Goal: Information Seeking & Learning: Learn about a topic

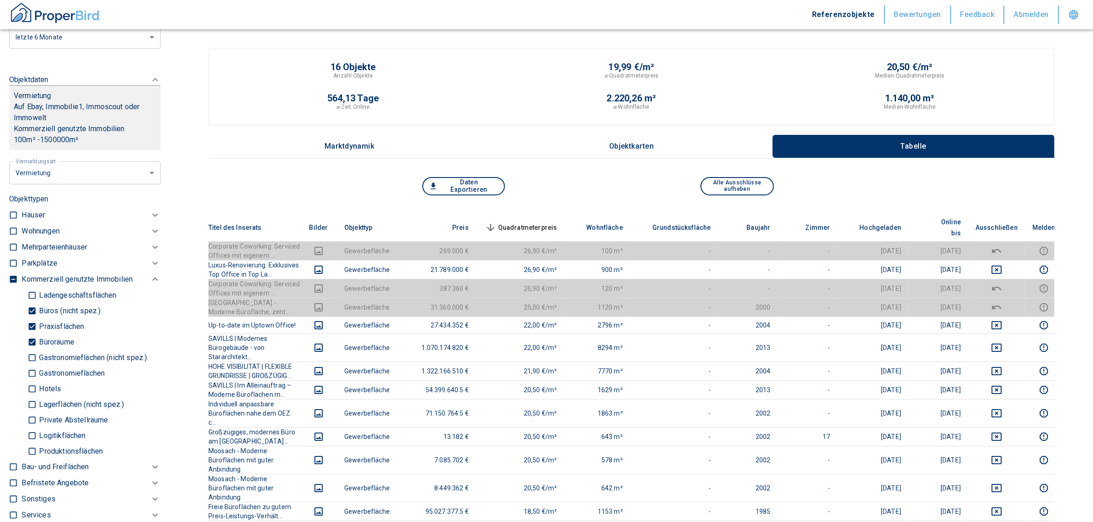
scroll to position [459, 0]
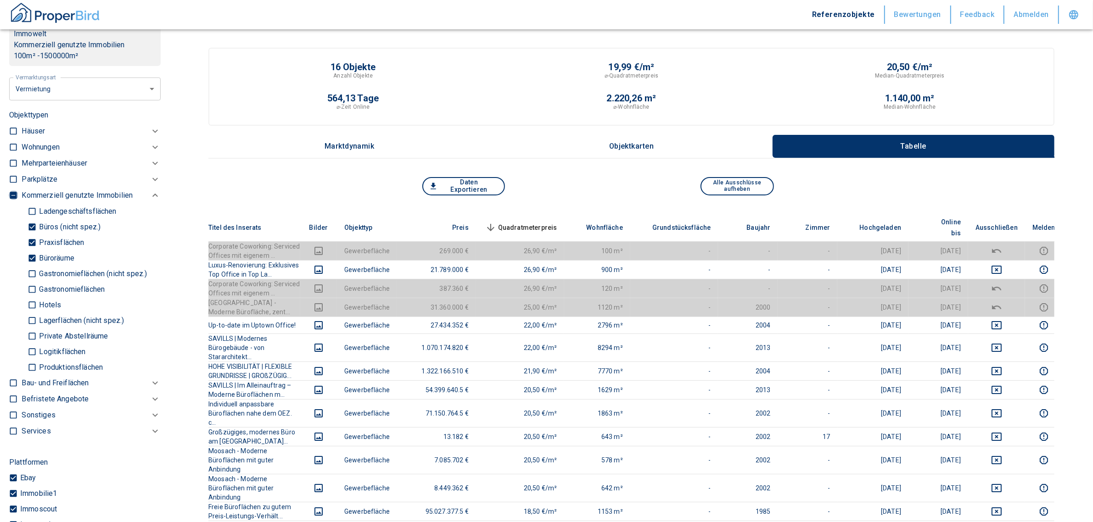
click at [15, 192] on input "checkbox" at bounding box center [13, 195] width 9 height 9
checkbox input "true"
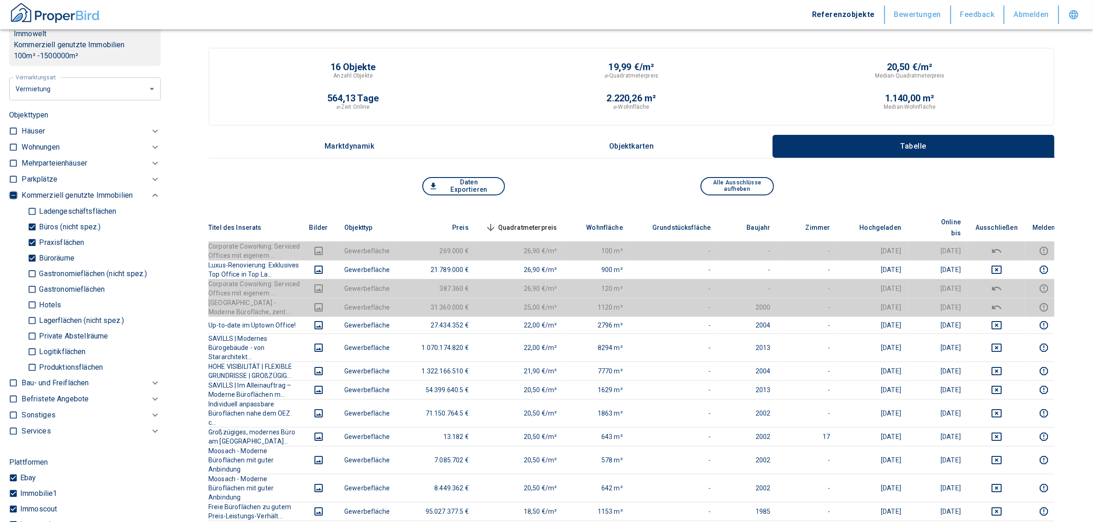
checkbox input "true"
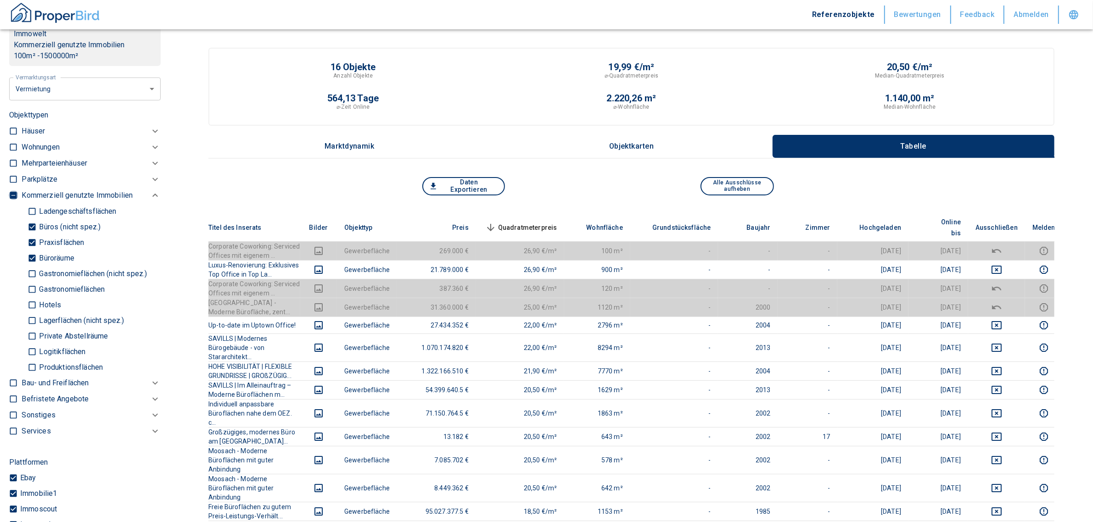
type input "2020"
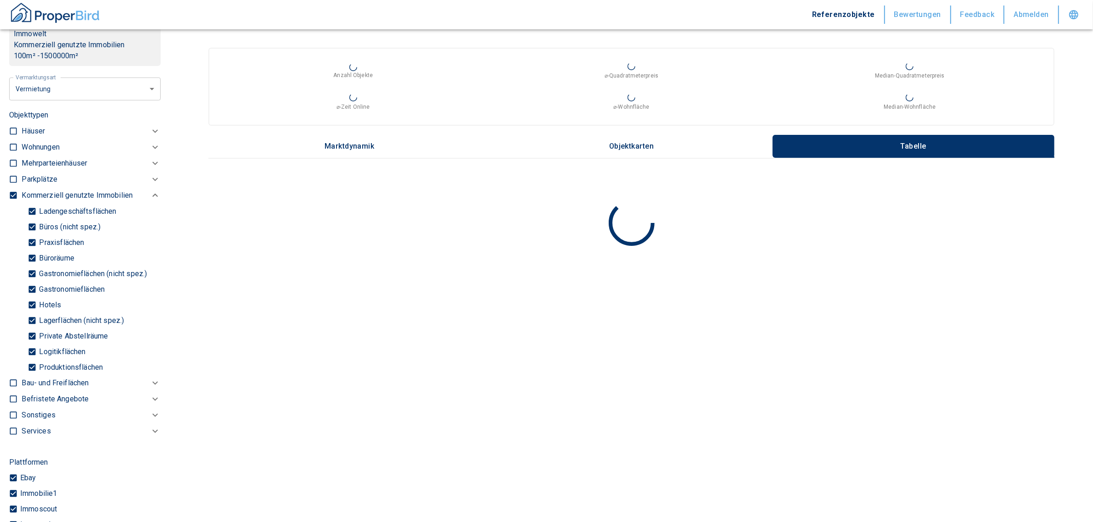
click at [15, 192] on input "checkbox" at bounding box center [13, 195] width 9 height 9
checkbox input "false"
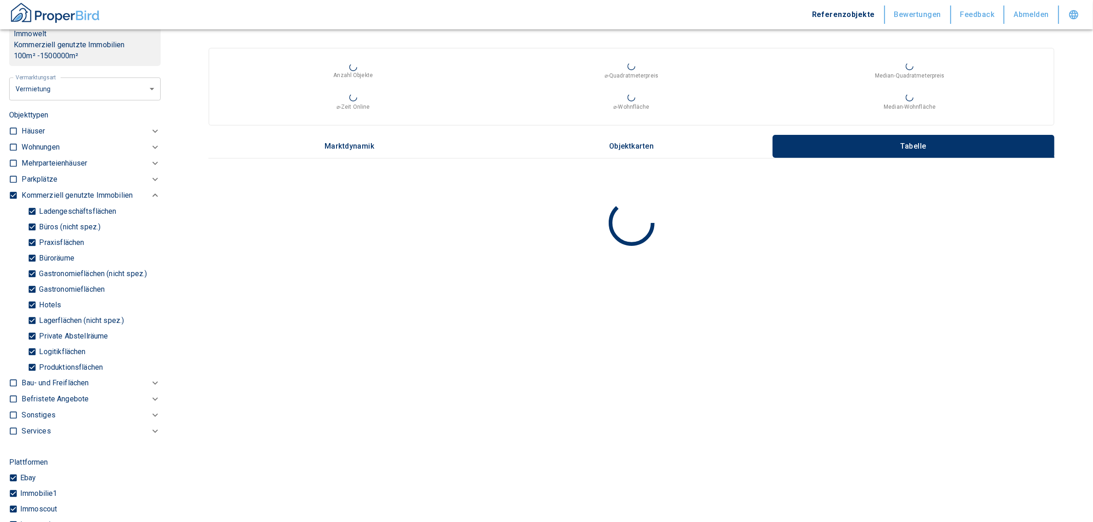
checkbox input "false"
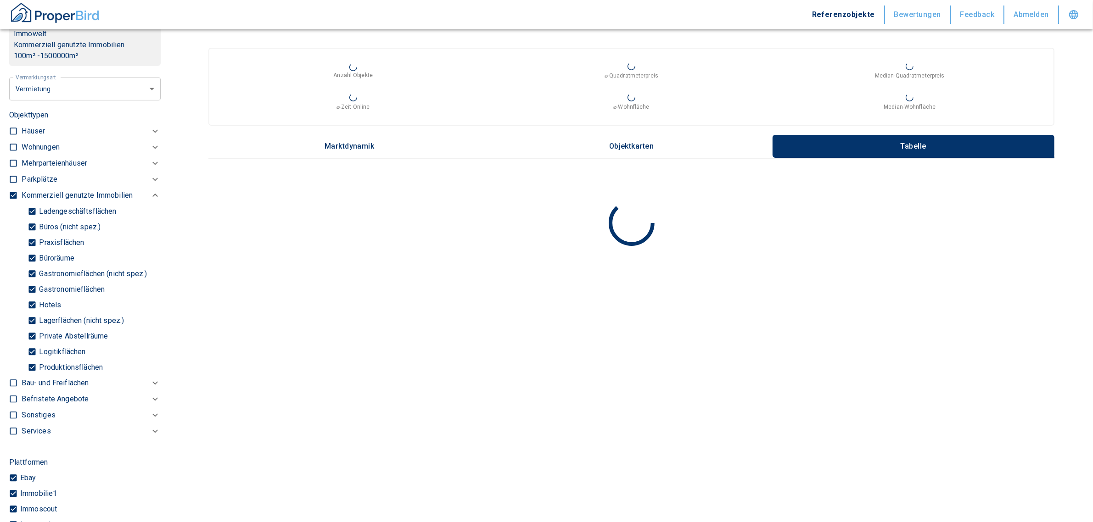
checkbox input "false"
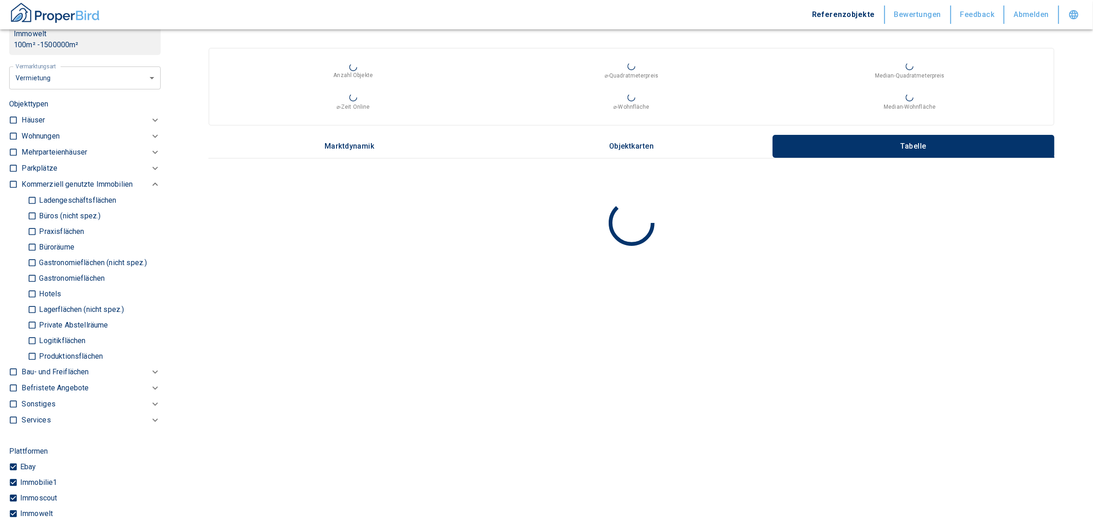
type input "2020"
click at [37, 131] on p "Wohnungen" at bounding box center [41, 136] width 38 height 11
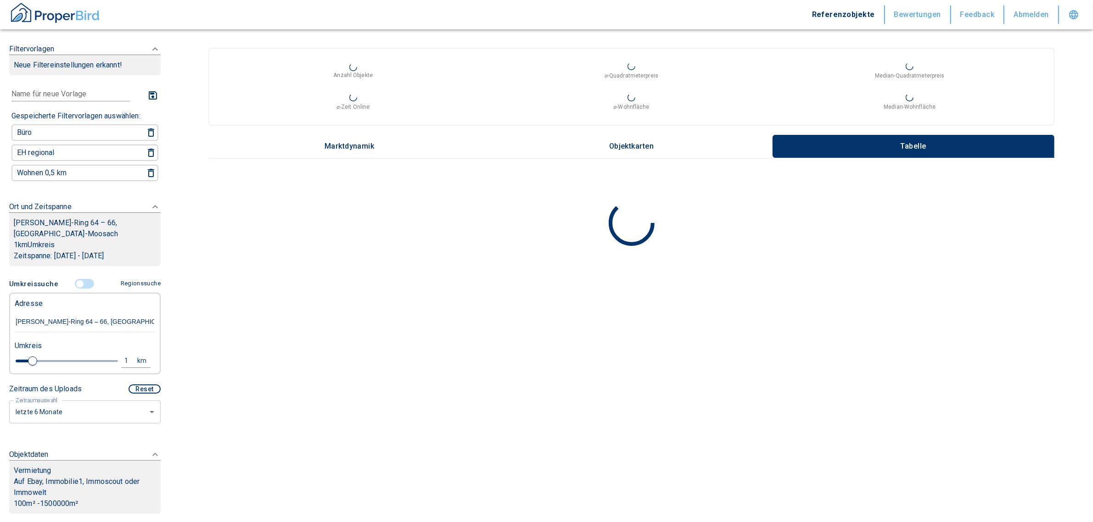
click at [151, 221] on div "[PERSON_NAME]-Ring 64 – 66, [GEOGRAPHIC_DATA]-[GEOGRAPHIC_DATA] 1 km Umkreis [G…" at bounding box center [84, 239] width 151 height 54
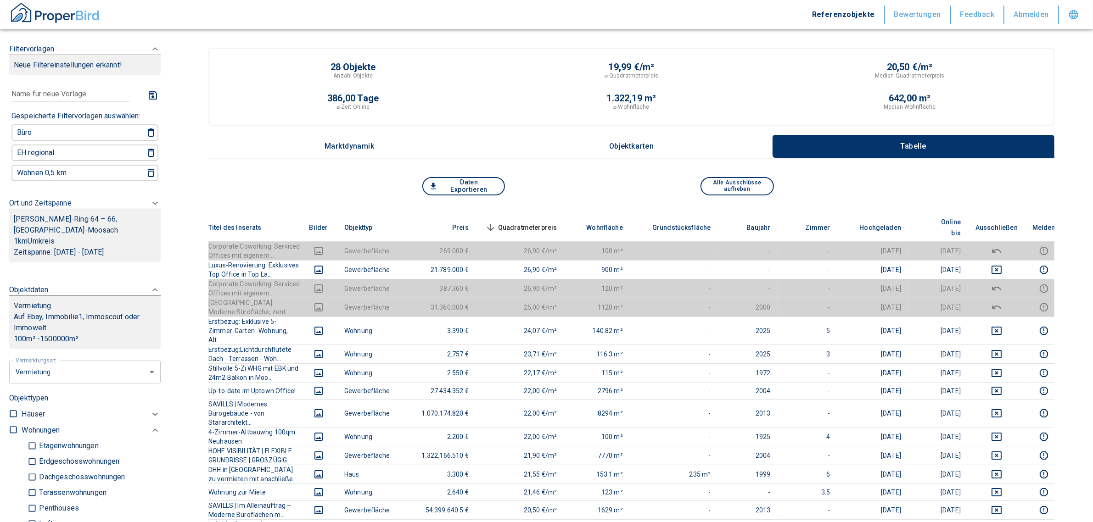
click at [118, 218] on p "[PERSON_NAME]-Ring 64 – 66, [GEOGRAPHIC_DATA]-Moosach" at bounding box center [85, 225] width 142 height 22
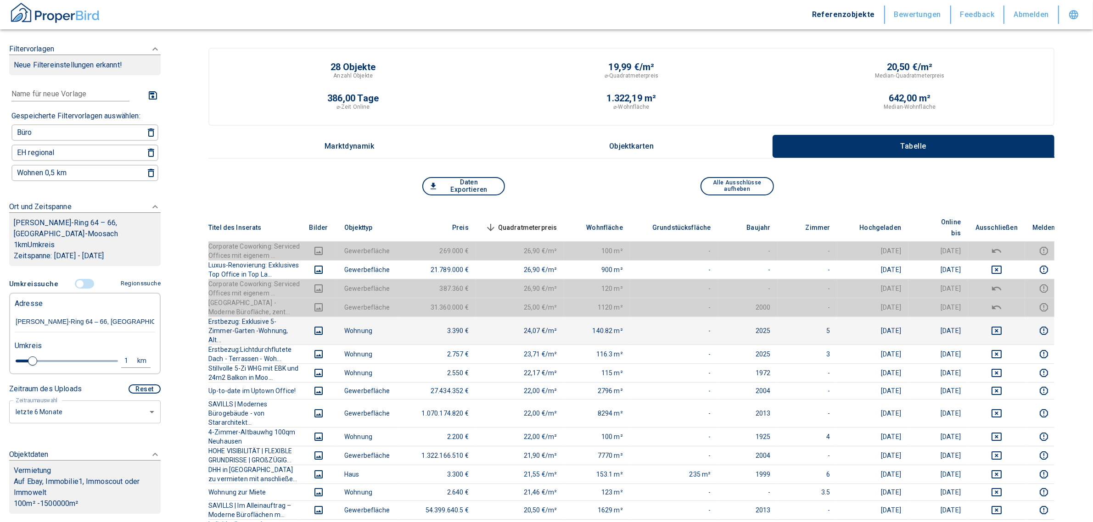
scroll to position [0, 11]
drag, startPoint x: 14, startPoint y: 317, endPoint x: 388, endPoint y: 313, distance: 373.6
paste input "[STREET_ADDRESS]"
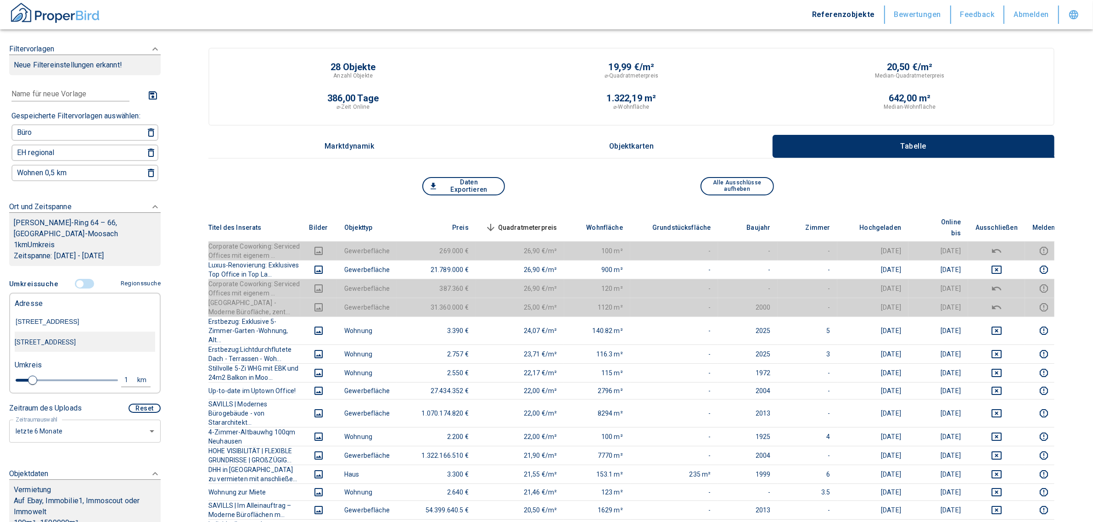
click at [112, 345] on div "[STREET_ADDRESS]" at bounding box center [85, 342] width 140 height 19
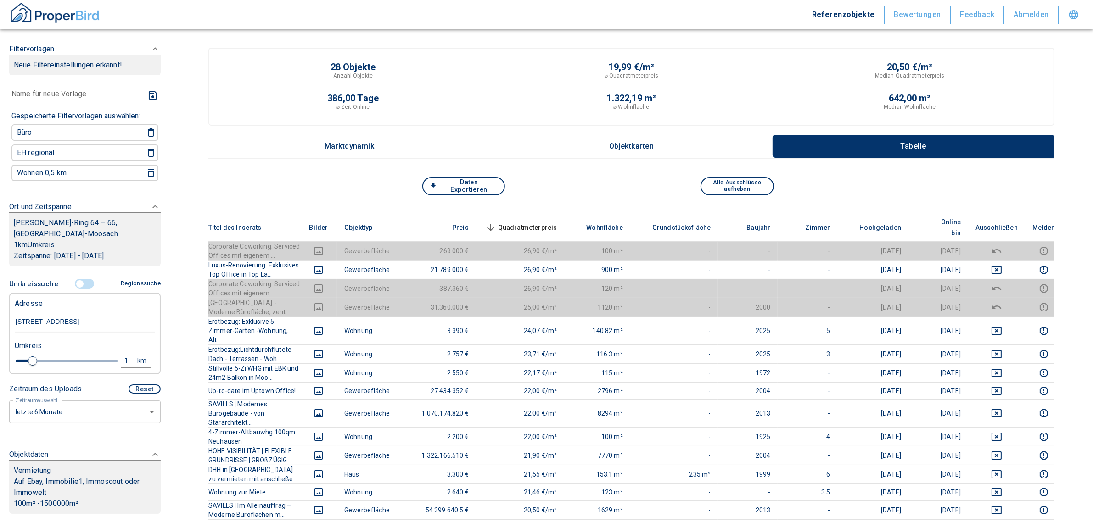
type input "[STREET_ADDRESS]"
type input "2020"
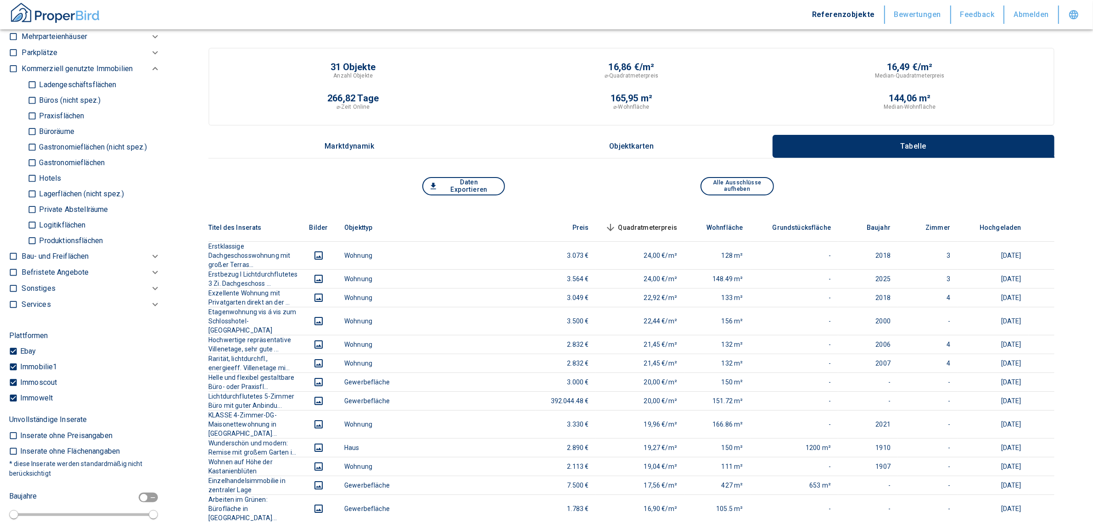
scroll to position [459, 0]
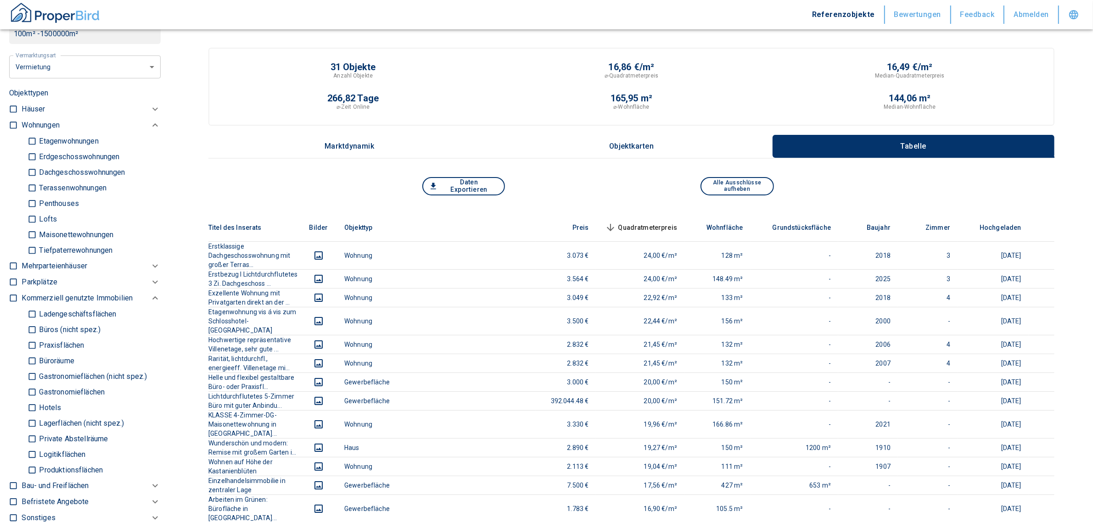
type input "[STREET_ADDRESS]"
click at [15, 130] on input "checkbox" at bounding box center [13, 125] width 9 height 9
checkbox input "true"
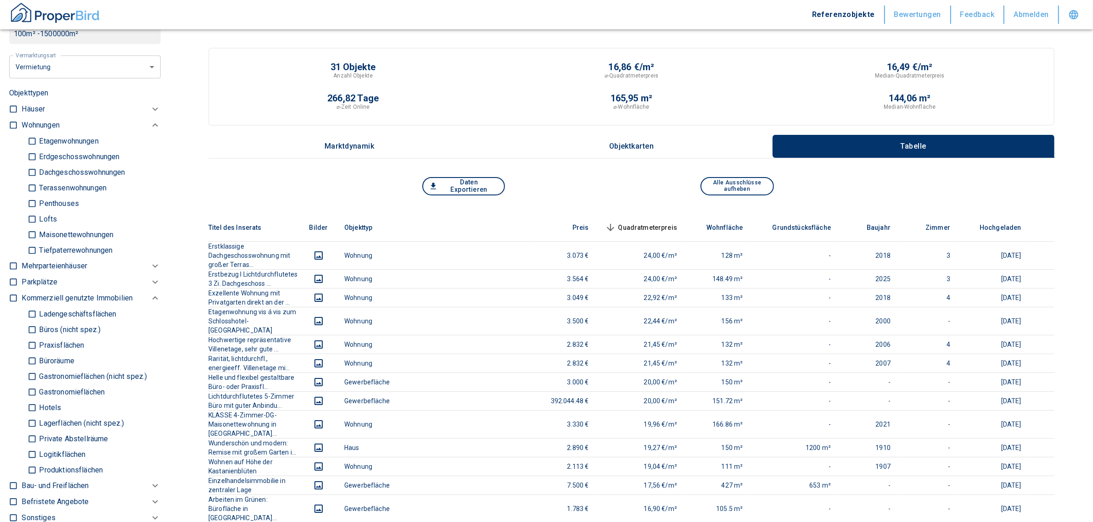
checkbox input "true"
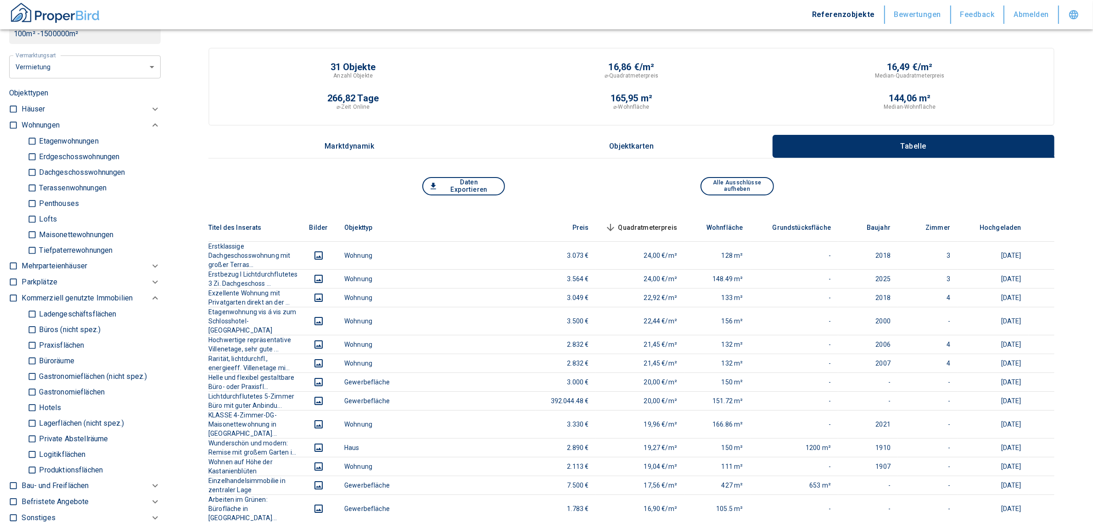
checkbox input "true"
type input "2020"
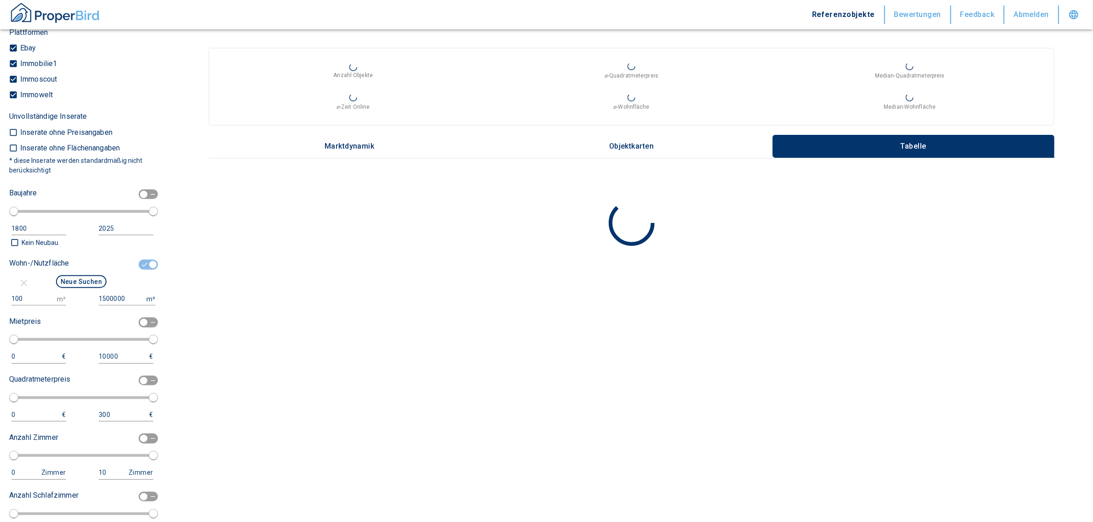
scroll to position [1005, 0]
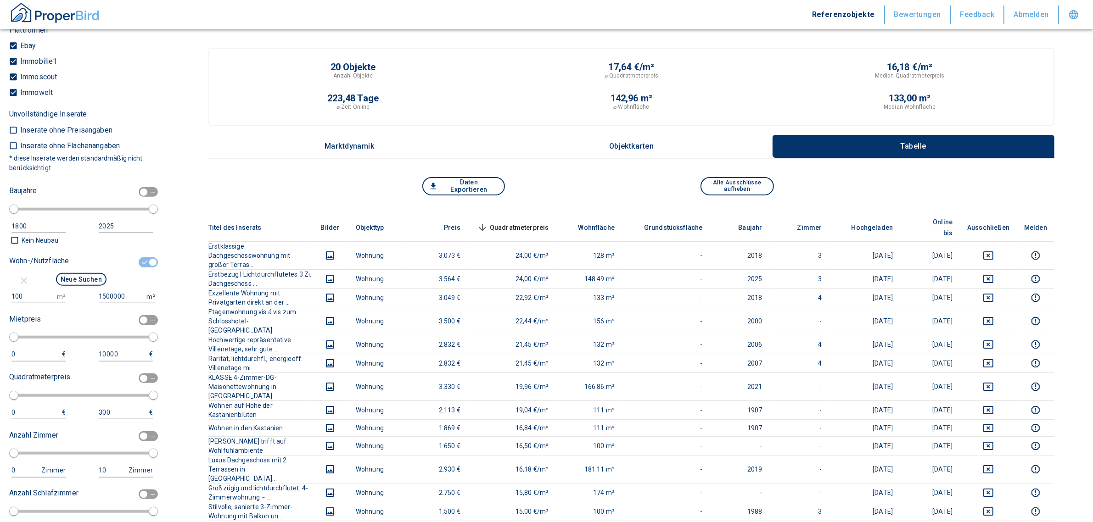
click at [140, 268] on input "checkbox" at bounding box center [153, 262] width 28 height 10
checkbox input "false"
type input "2020"
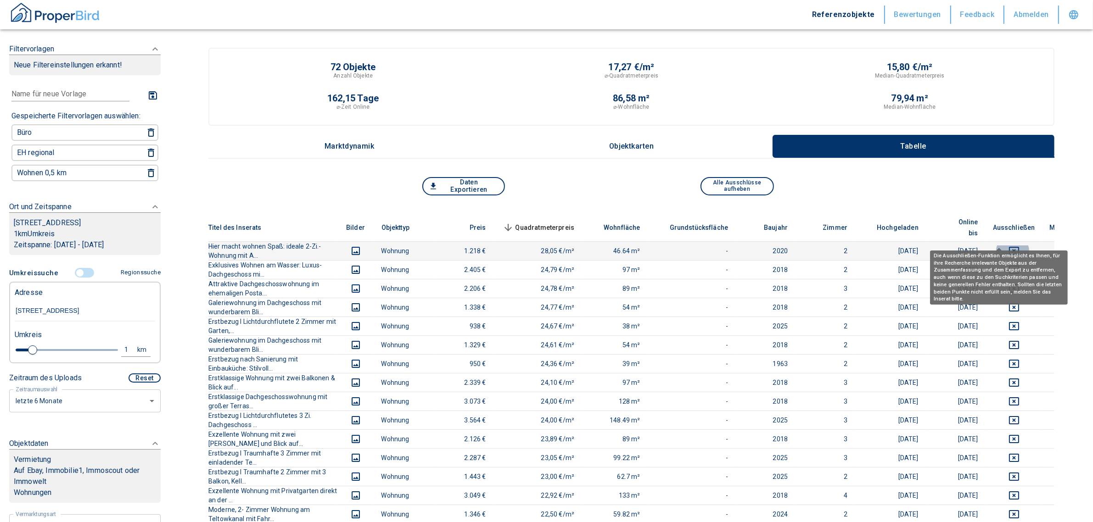
click at [1009, 247] on icon "deselect this listing" at bounding box center [1014, 251] width 10 height 8
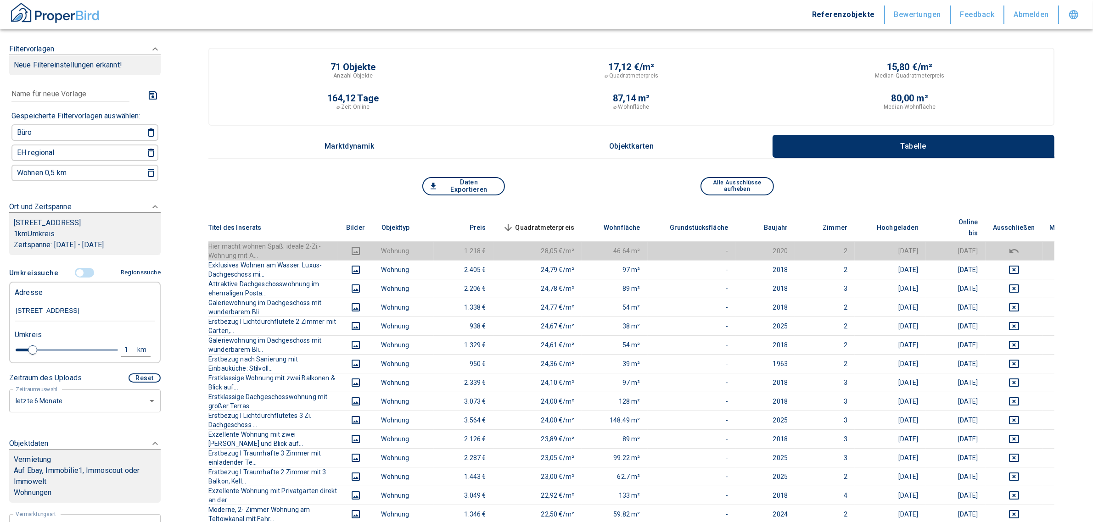
click at [126, 356] on div "1" at bounding box center [131, 349] width 17 height 11
drag, startPoint x: 61, startPoint y: 350, endPoint x: -6, endPoint y: 357, distance: 67.4
type input "0,5"
click at [104, 356] on button "Neue Suchen" at bounding box center [122, 349] width 50 height 13
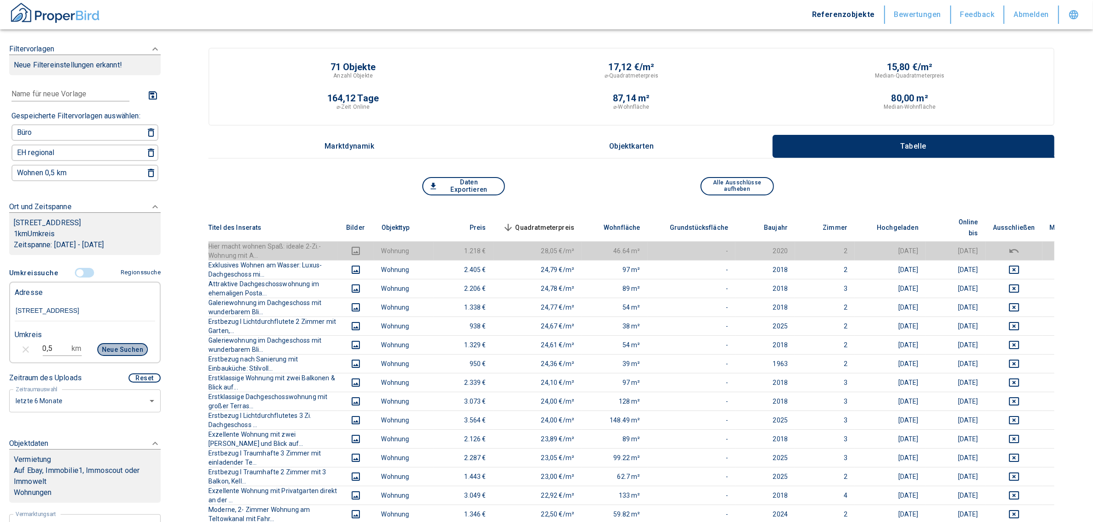
type input "2020"
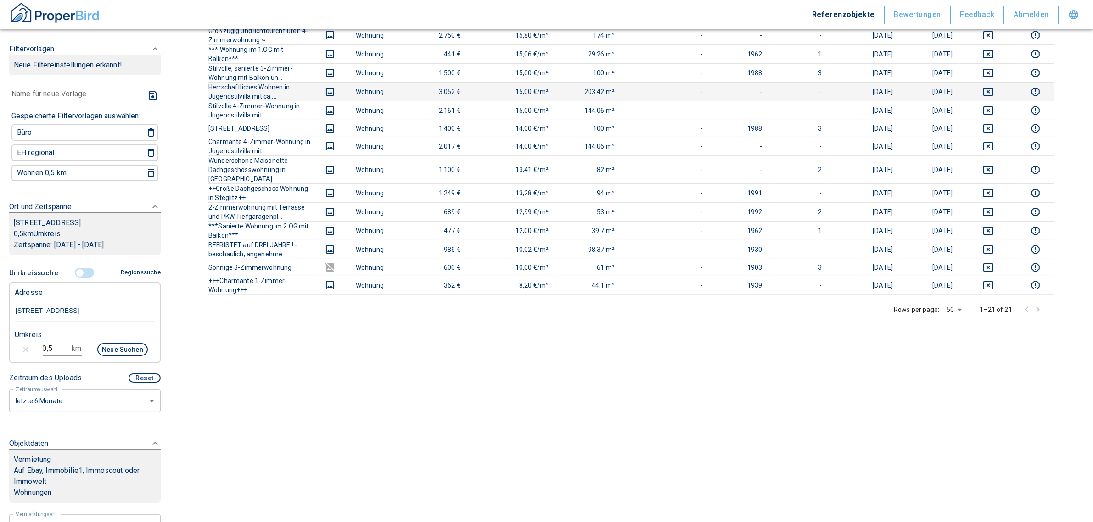
scroll to position [413, 0]
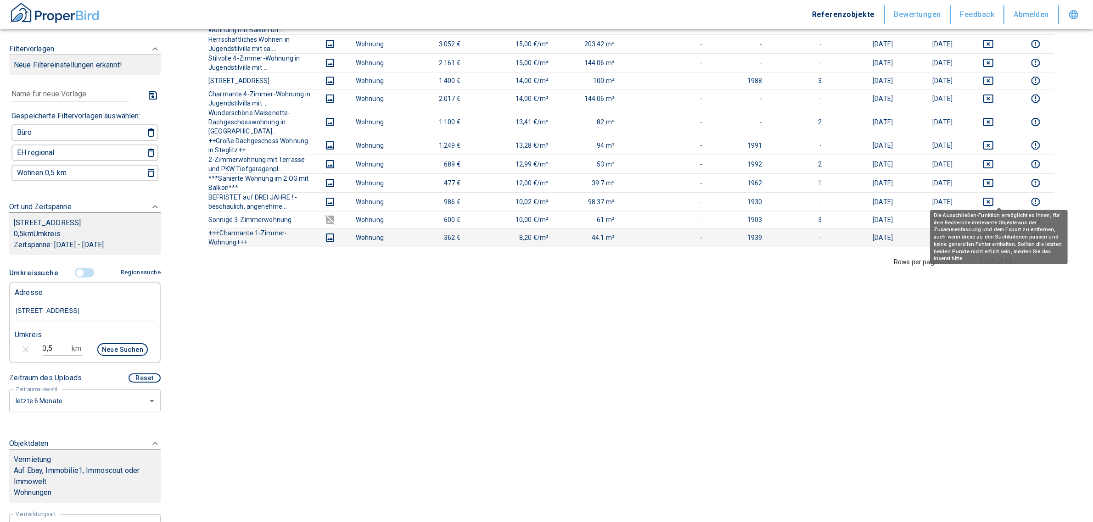
click at [994, 232] on icon "deselect this listing" at bounding box center [988, 237] width 11 height 11
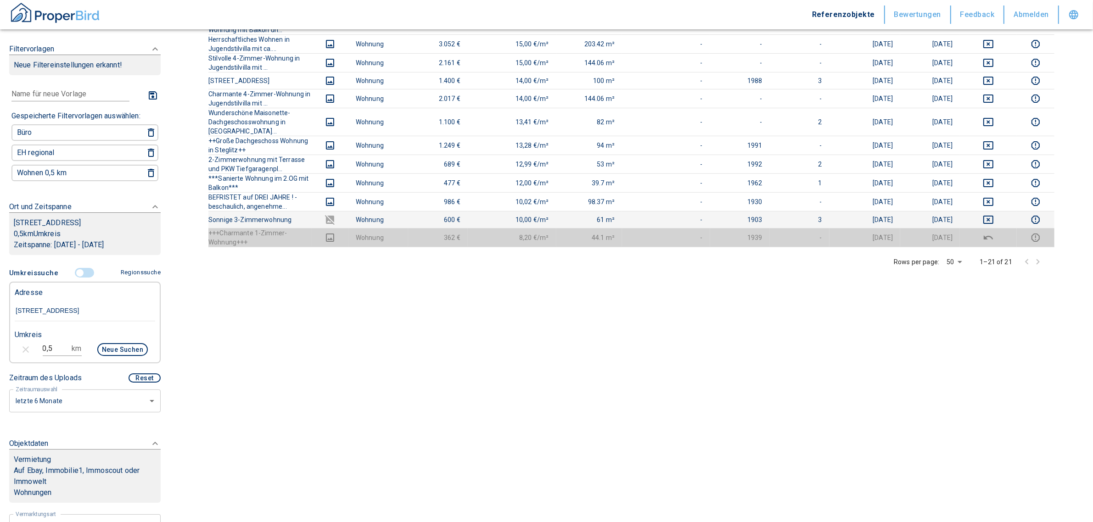
click at [999, 212] on td at bounding box center [988, 220] width 57 height 17
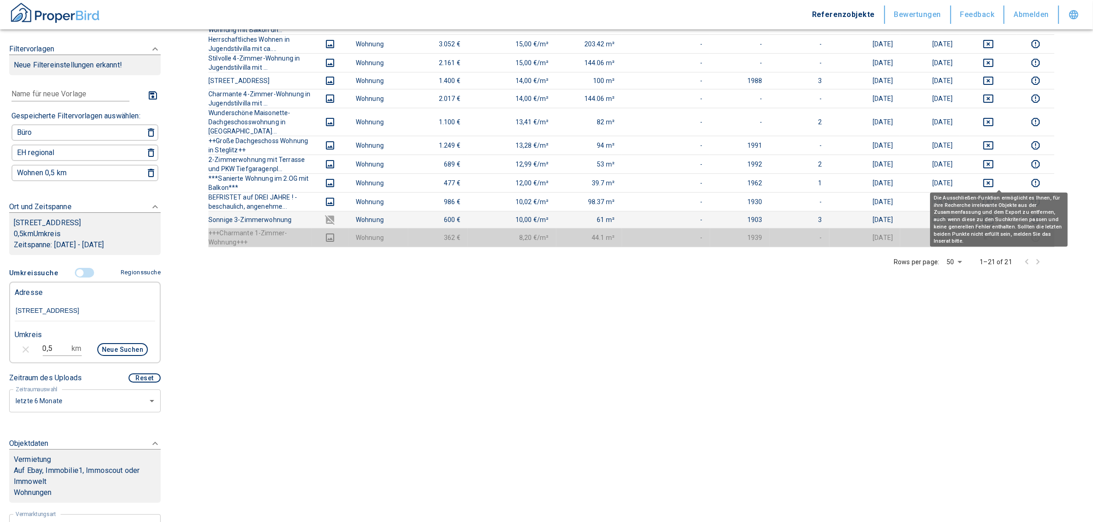
click at [993, 216] on icon "deselect this listing" at bounding box center [988, 220] width 10 height 8
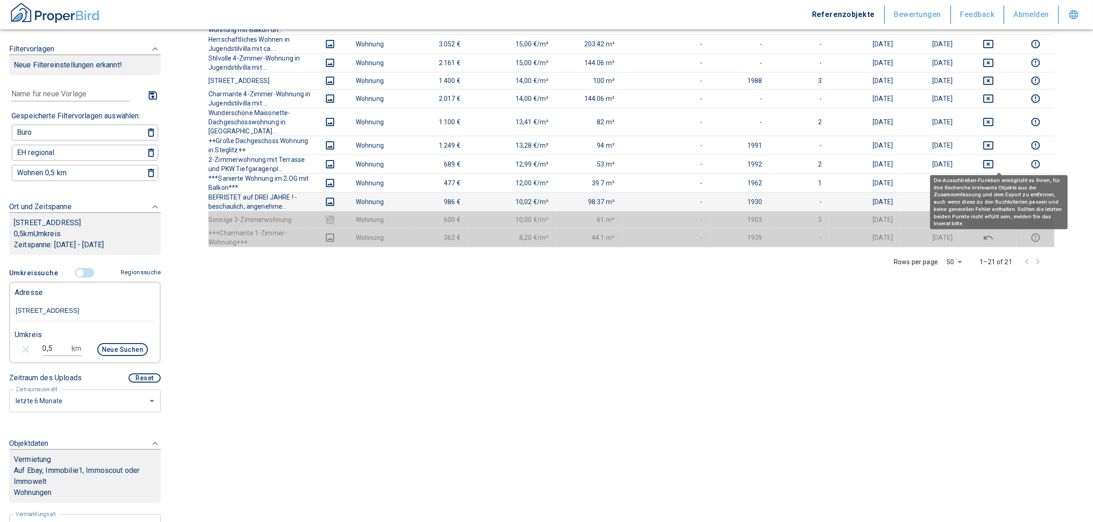
click at [994, 196] on icon "deselect this listing" at bounding box center [988, 201] width 11 height 11
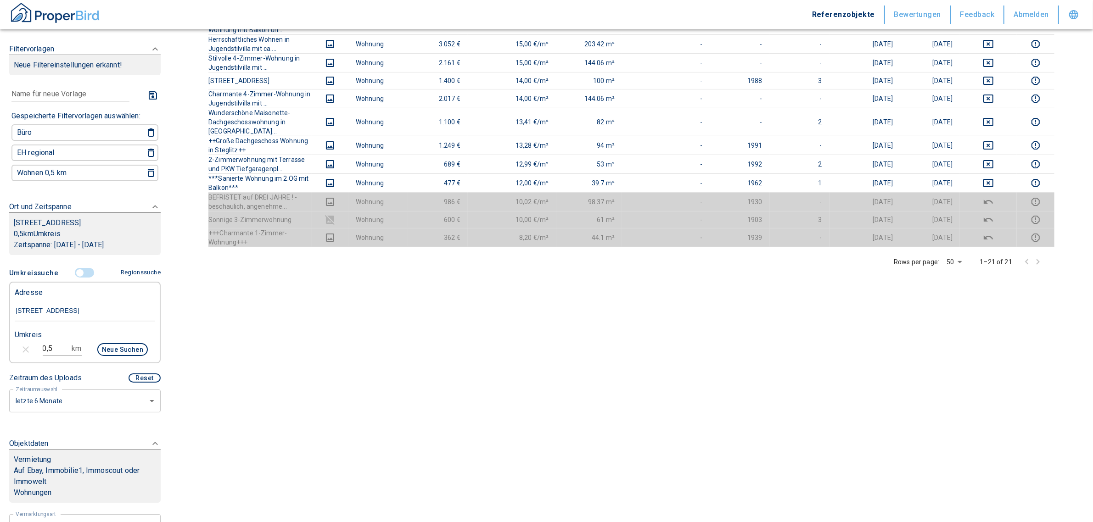
scroll to position [184, 0]
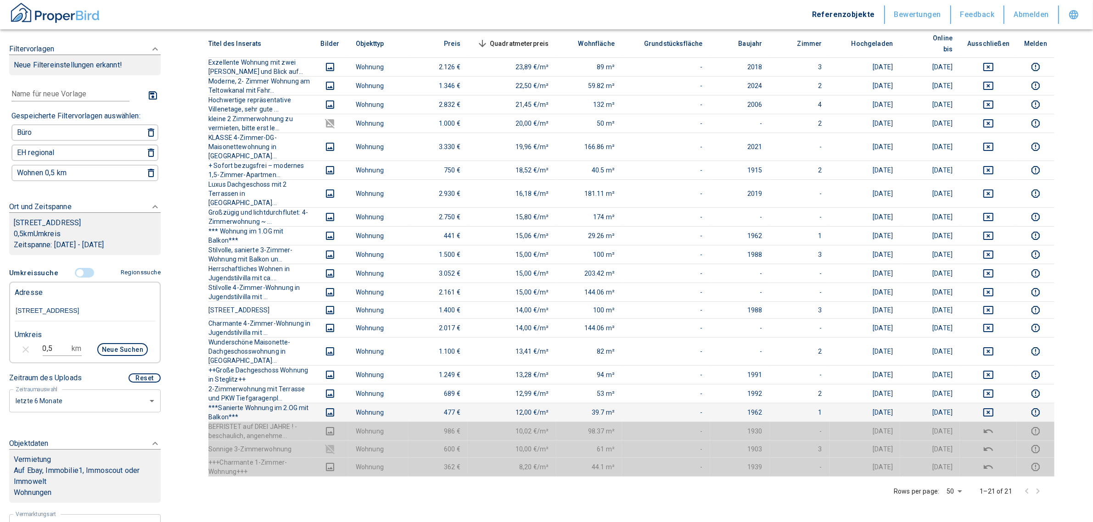
click at [993, 408] on icon "deselect this listing" at bounding box center [988, 412] width 10 height 8
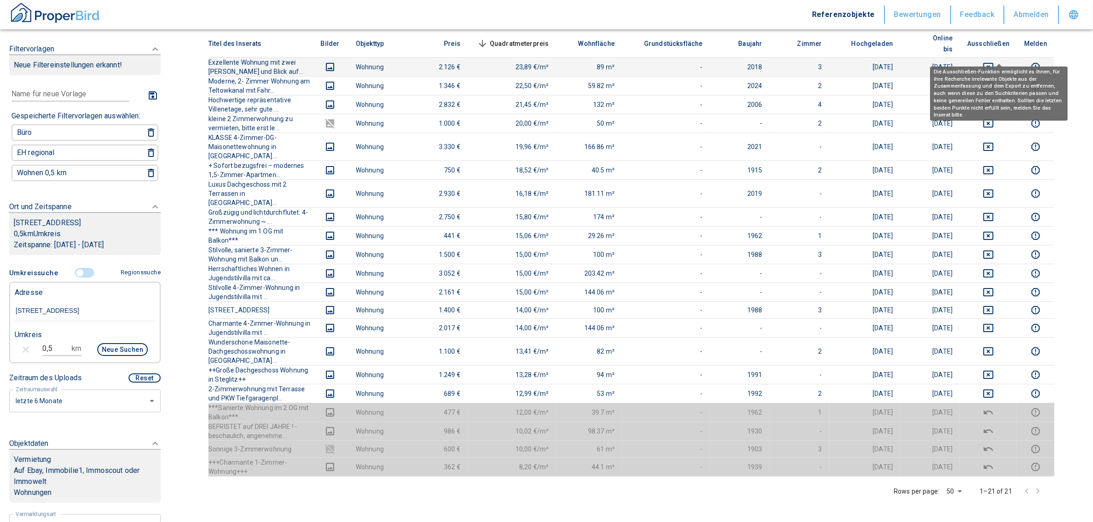
click at [994, 61] on icon "deselect this listing" at bounding box center [988, 66] width 11 height 11
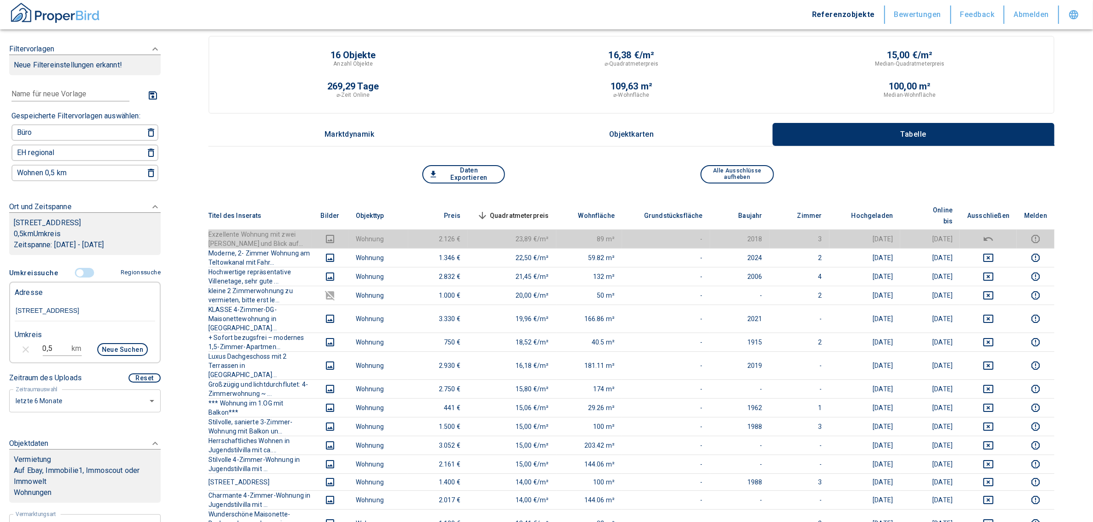
scroll to position [0, 0]
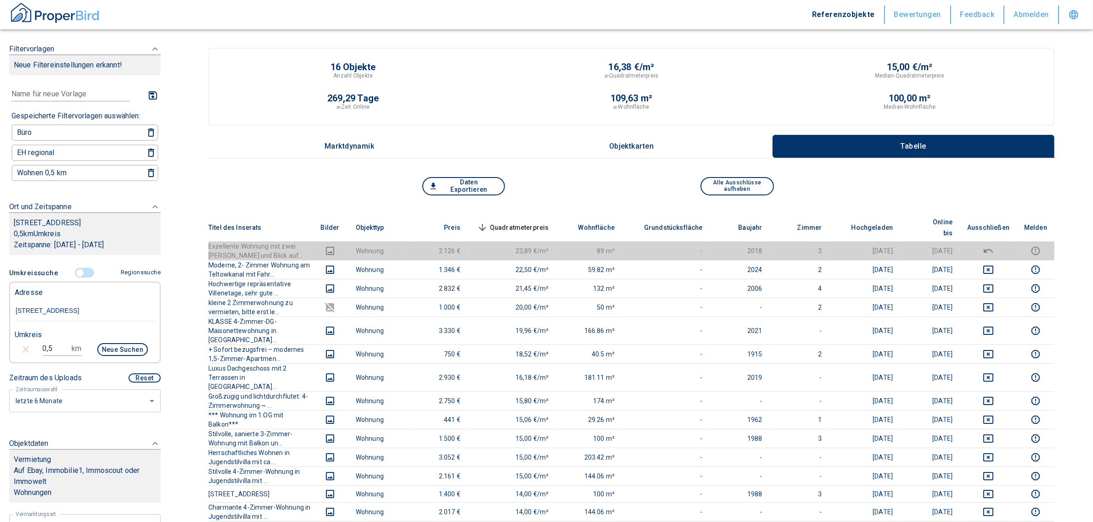
click at [81, 278] on input "controlled" at bounding box center [80, 273] width 28 height 10
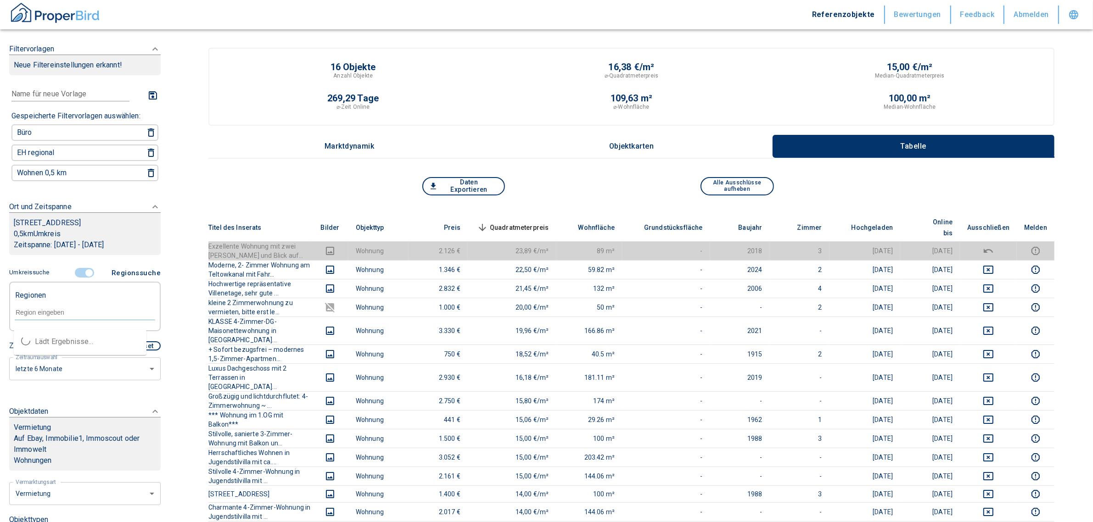
click at [51, 317] on input "text" at bounding box center [85, 312] width 140 height 8
click at [59, 342] on li "12207 [GEOGRAPHIC_DATA]" at bounding box center [80, 342] width 133 height 17
type input "12207 Ber"
type input "2020"
type input "12207 [GEOGRAPHIC_DATA]"
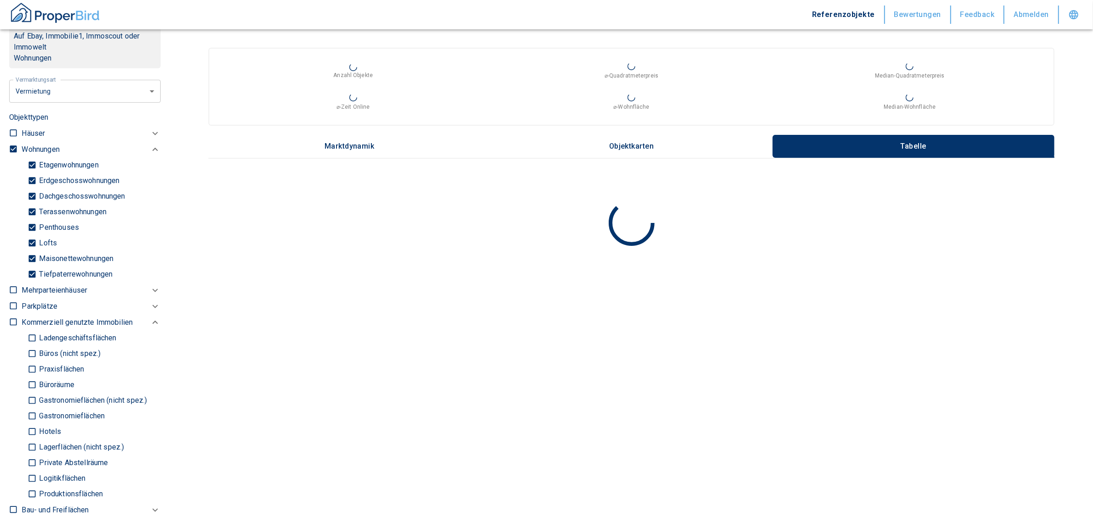
scroll to position [425, 0]
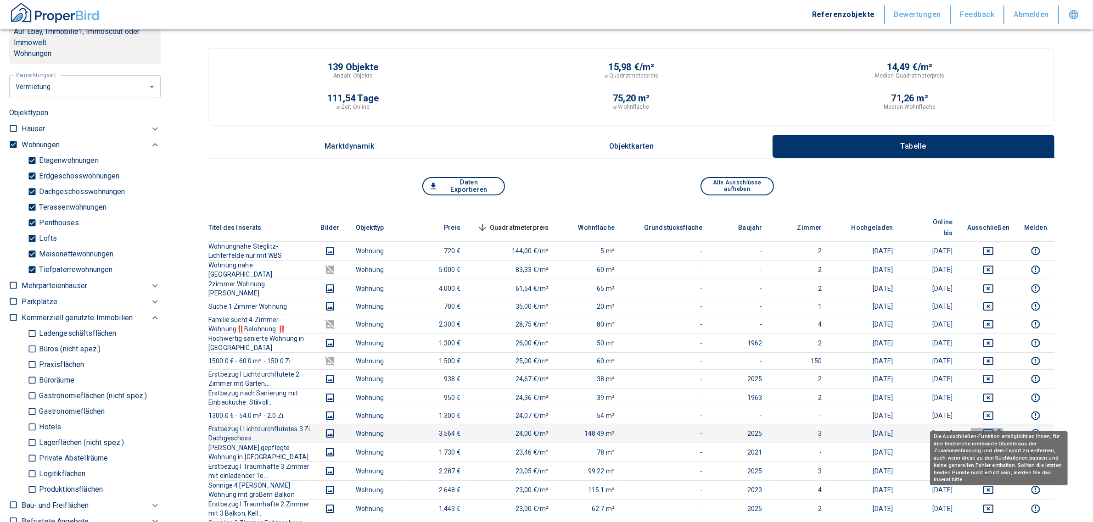
click at [990, 428] on button "deselect this listing" at bounding box center [988, 433] width 42 height 11
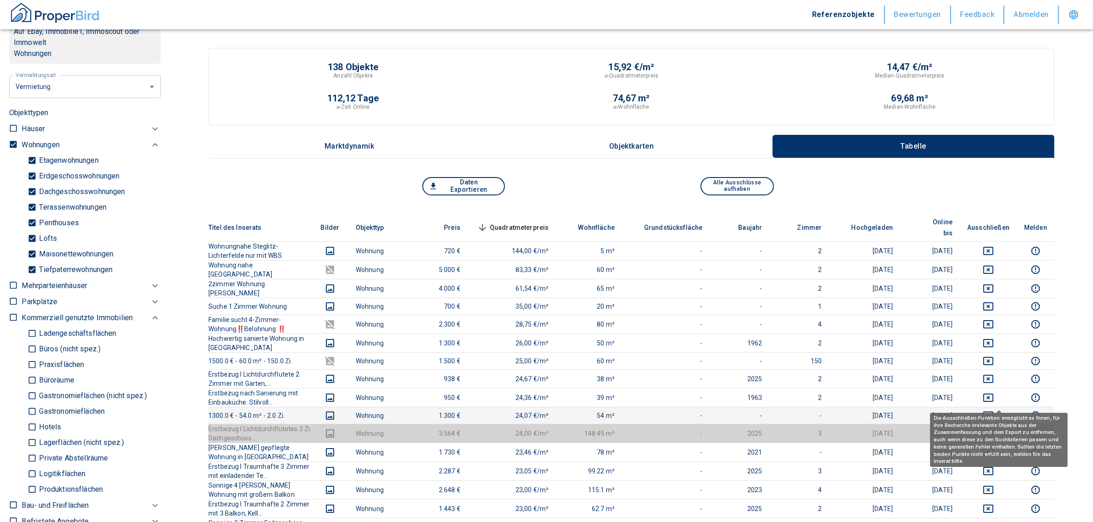
click at [994, 410] on icon "deselect this listing" at bounding box center [988, 415] width 11 height 11
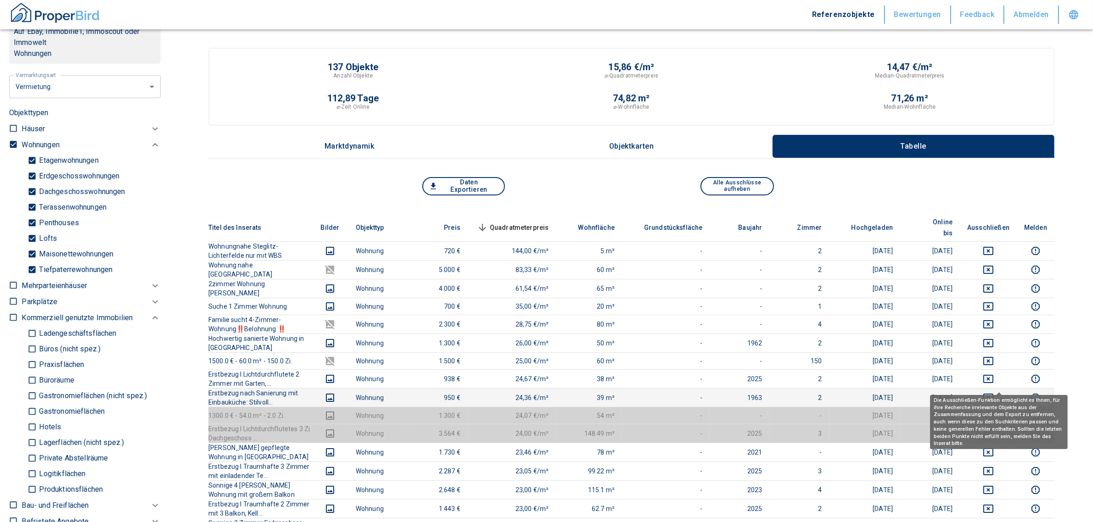
click at [994, 392] on icon "deselect this listing" at bounding box center [988, 397] width 11 height 11
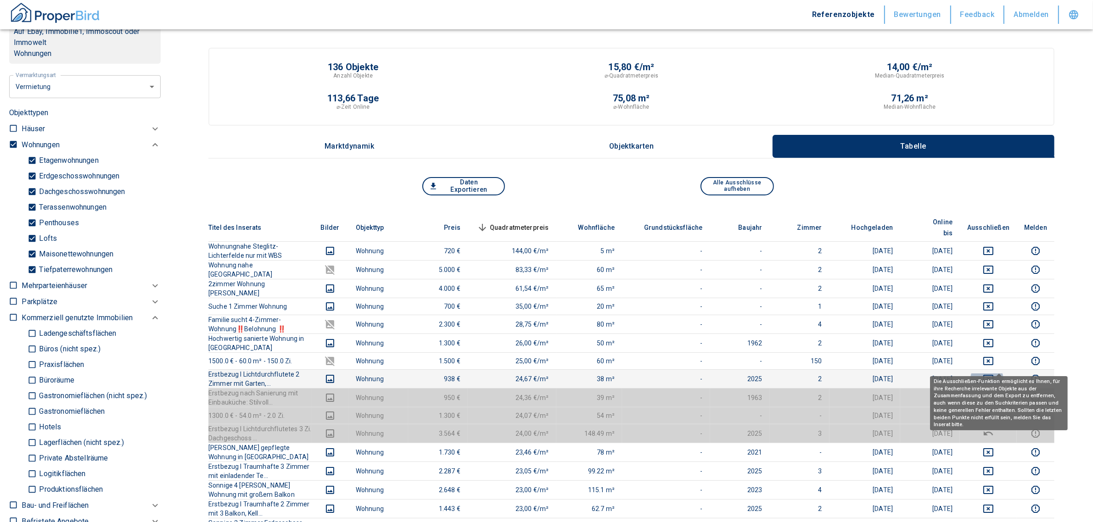
click at [993, 375] on icon "deselect this listing" at bounding box center [988, 379] width 10 height 8
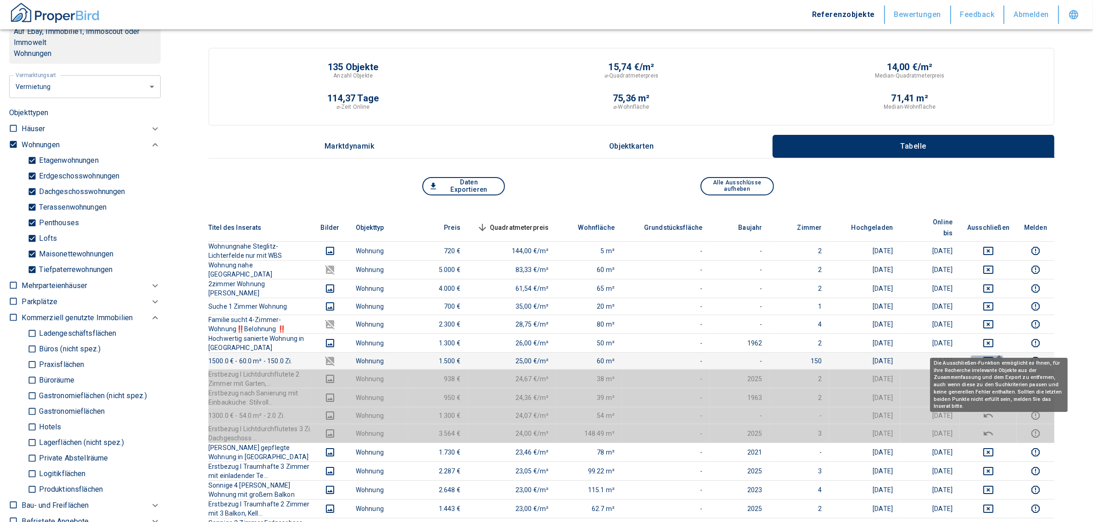
click at [994, 356] on icon "deselect this listing" at bounding box center [988, 361] width 11 height 11
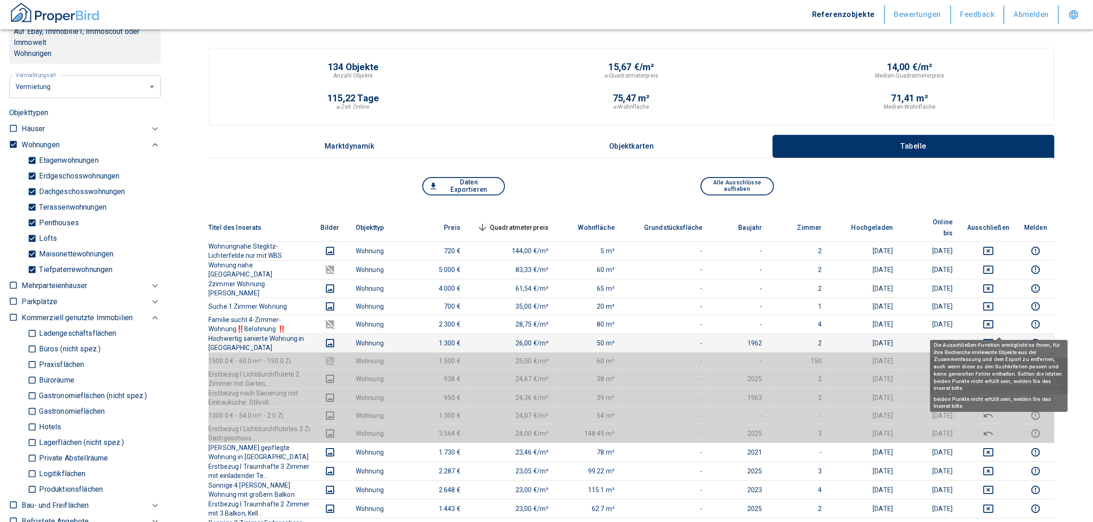
click at [994, 338] on icon "deselect this listing" at bounding box center [988, 343] width 11 height 11
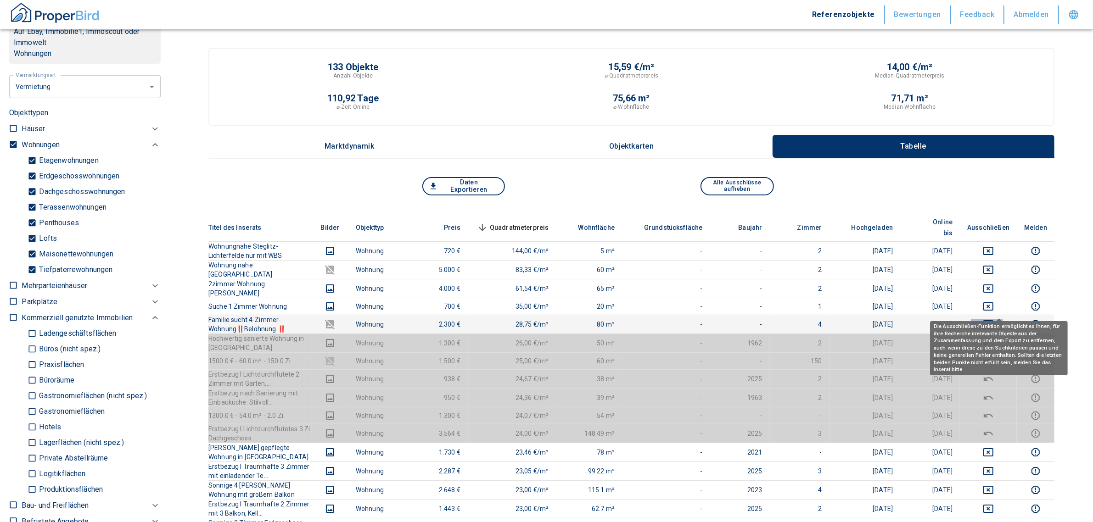
click at [994, 319] on icon "deselect this listing" at bounding box center [988, 324] width 11 height 11
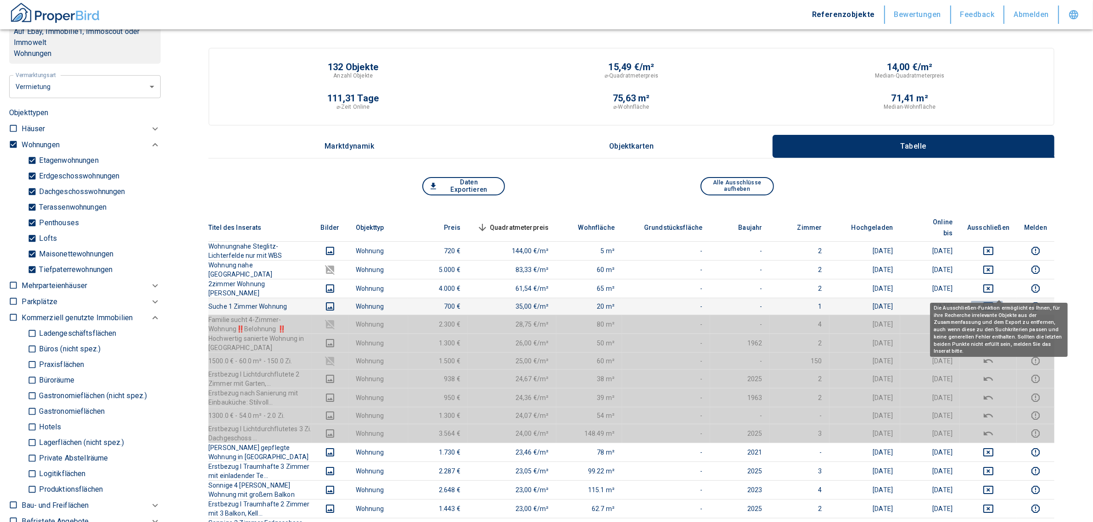
click at [994, 301] on icon "deselect this listing" at bounding box center [988, 306] width 11 height 11
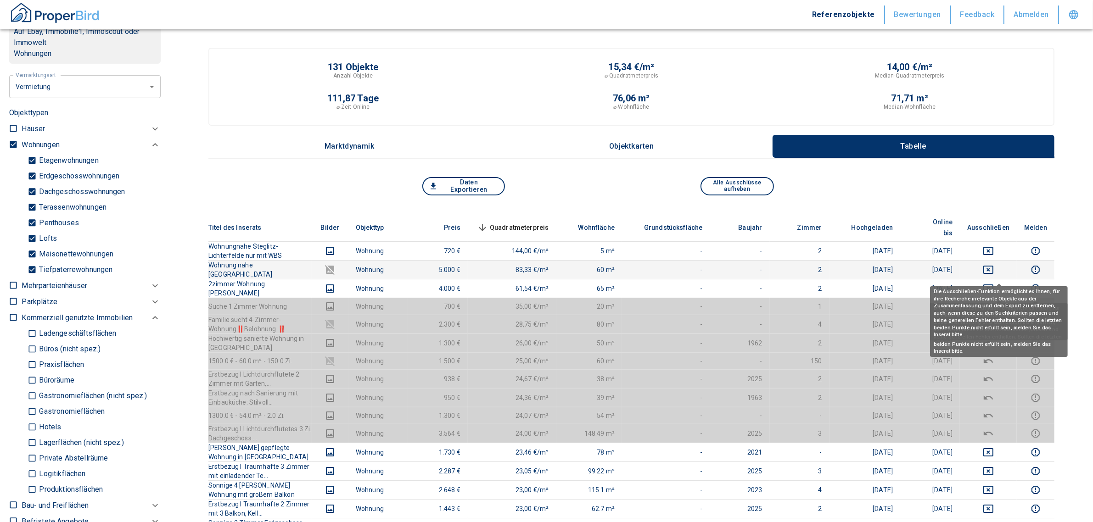
drag, startPoint x: 998, startPoint y: 272, endPoint x: 996, endPoint y: 260, distance: 11.6
click at [994, 283] on icon "deselect this listing" at bounding box center [988, 288] width 11 height 11
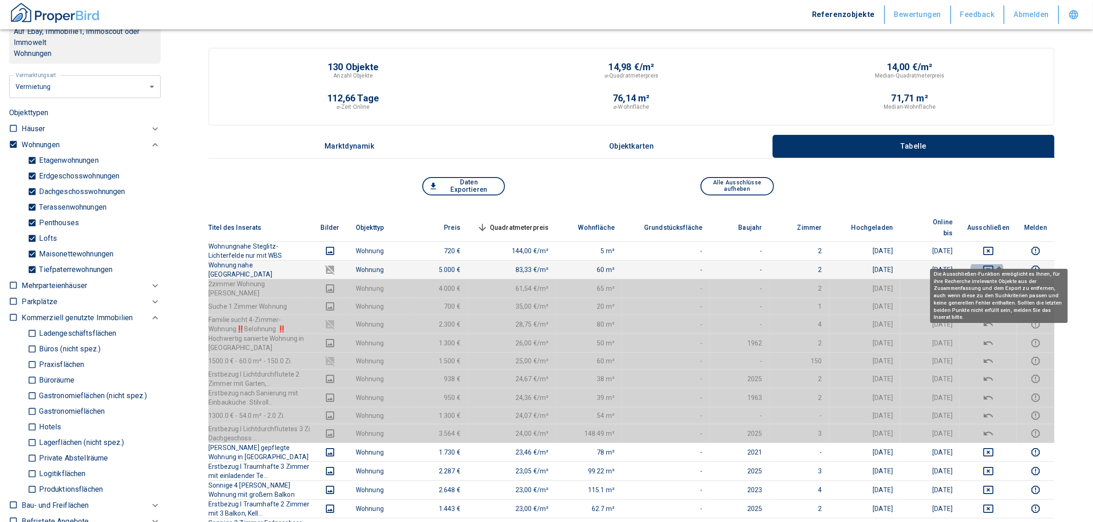
click at [994, 264] on icon "deselect this listing" at bounding box center [988, 269] width 11 height 11
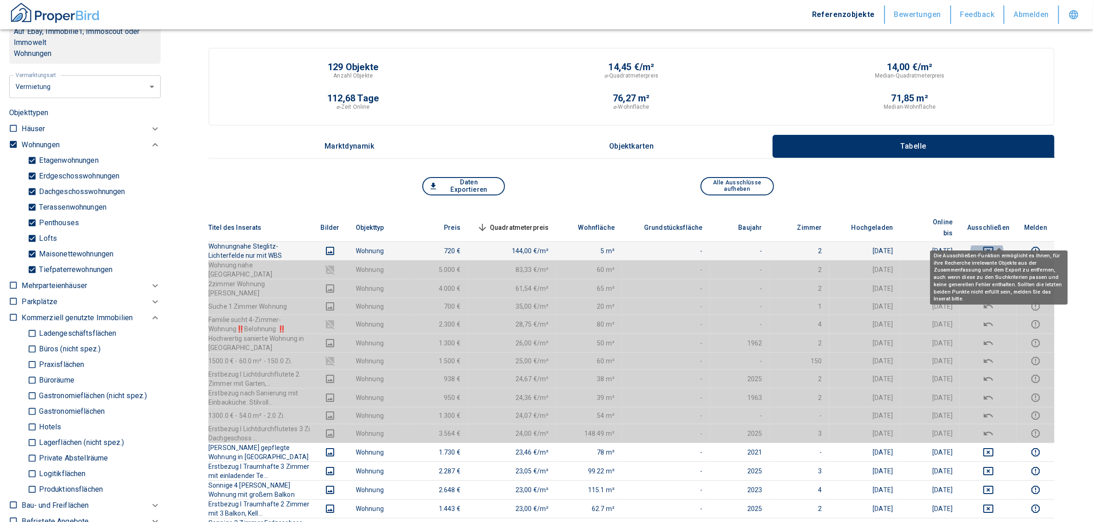
click at [994, 246] on icon "deselect this listing" at bounding box center [988, 251] width 11 height 11
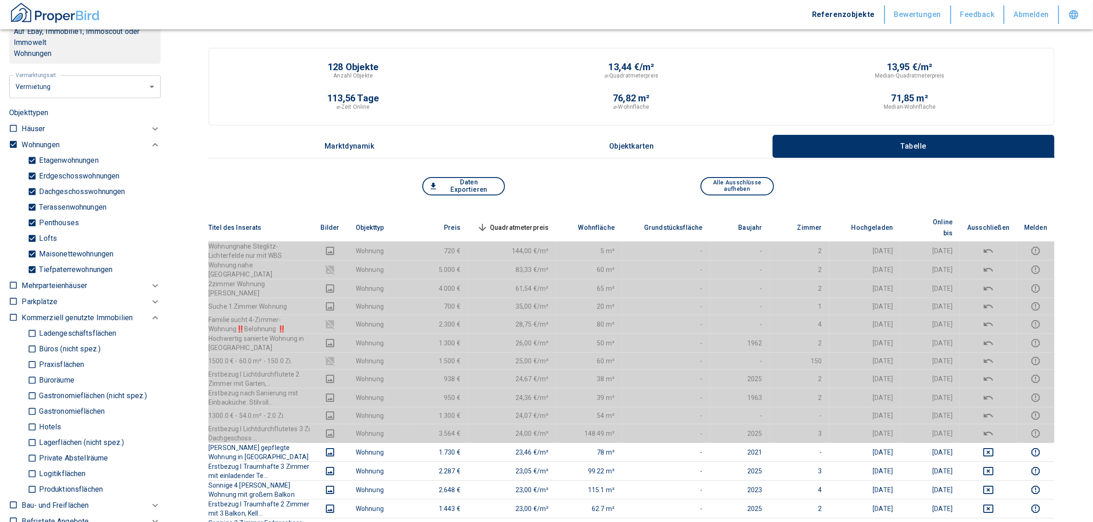
click at [545, 222] on span "Quadratmeterpreis sorted descending" at bounding box center [512, 227] width 74 height 11
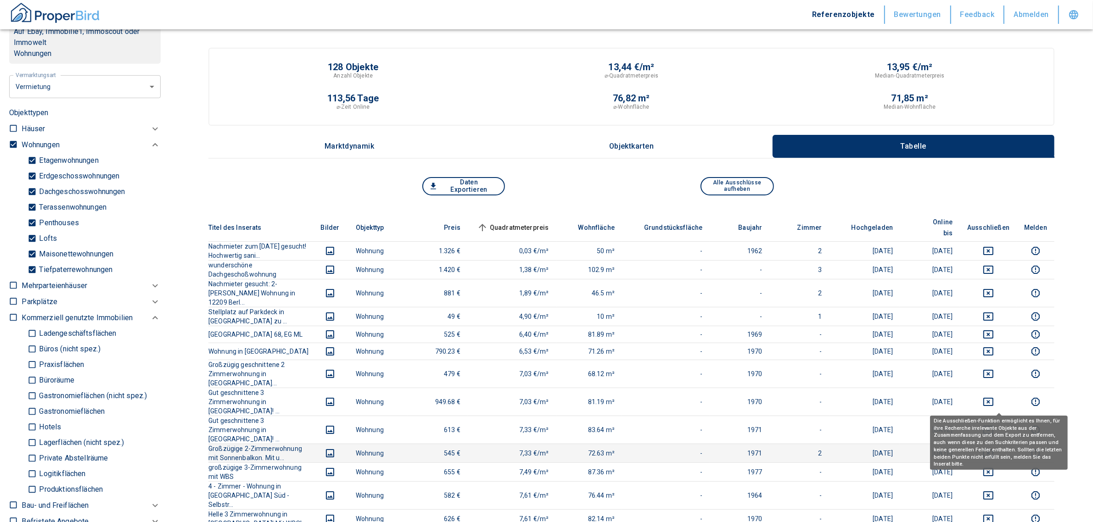
click at [994, 448] on icon "deselect this listing" at bounding box center [988, 453] width 11 height 11
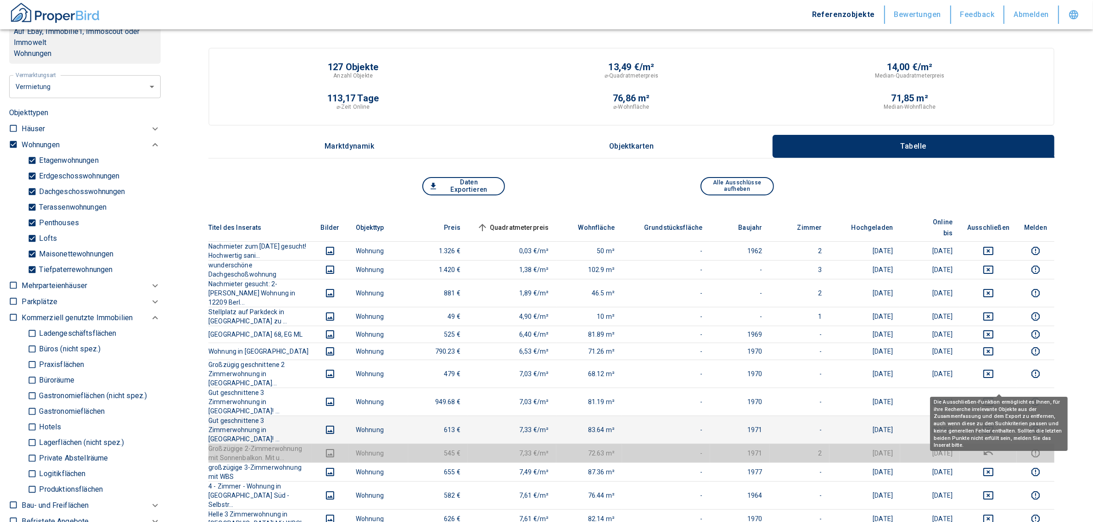
drag, startPoint x: 1000, startPoint y: 386, endPoint x: 1002, endPoint y: 375, distance: 11.6
click at [994, 425] on icon "deselect this listing" at bounding box center [988, 430] width 11 height 11
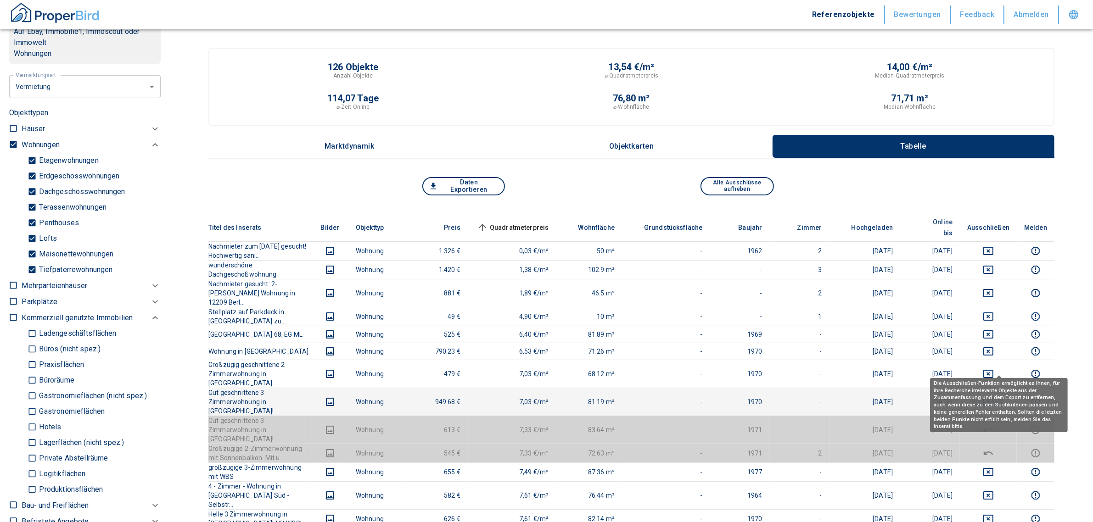
click at [993, 398] on icon "deselect this listing" at bounding box center [988, 402] width 10 height 8
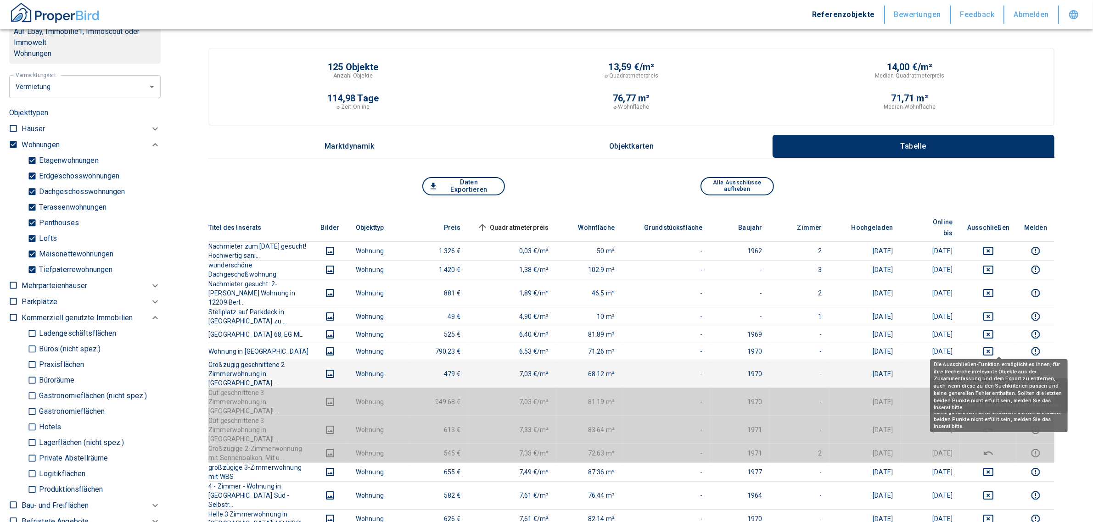
click at [994, 369] on icon "deselect this listing" at bounding box center [988, 374] width 11 height 11
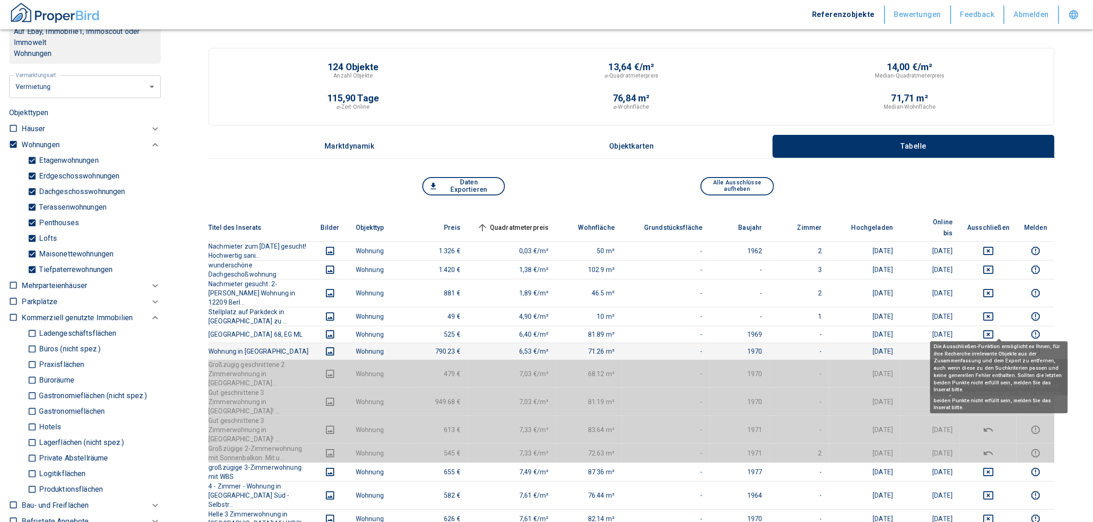
click at [994, 346] on icon "deselect this listing" at bounding box center [988, 351] width 11 height 11
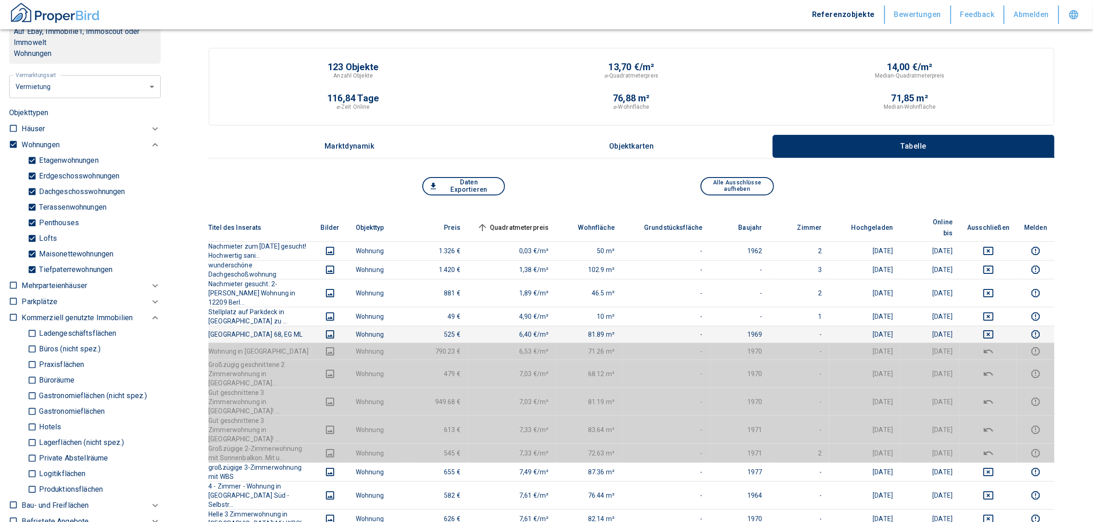
click at [1000, 326] on td at bounding box center [988, 334] width 57 height 17
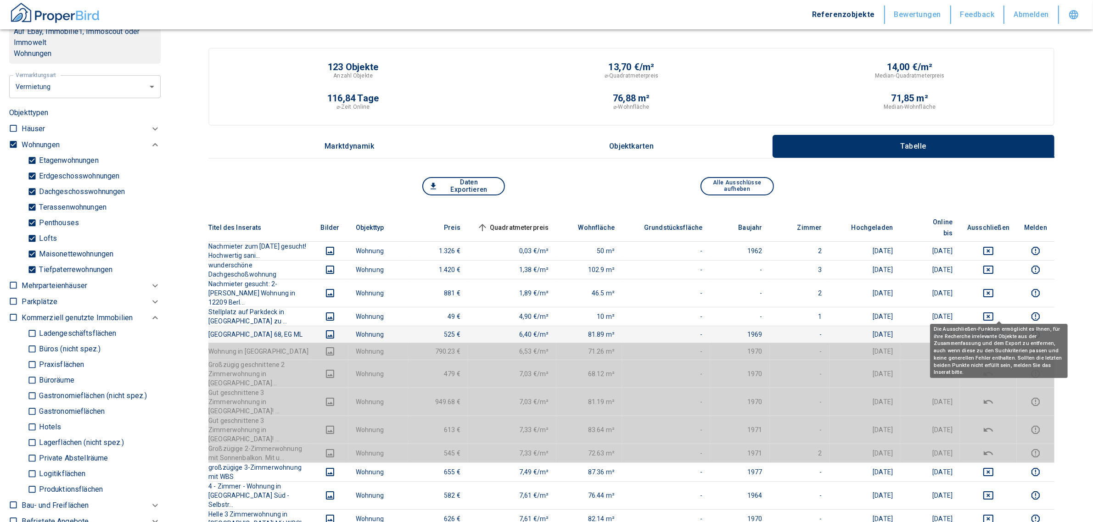
click at [994, 329] on icon "deselect this listing" at bounding box center [988, 334] width 11 height 11
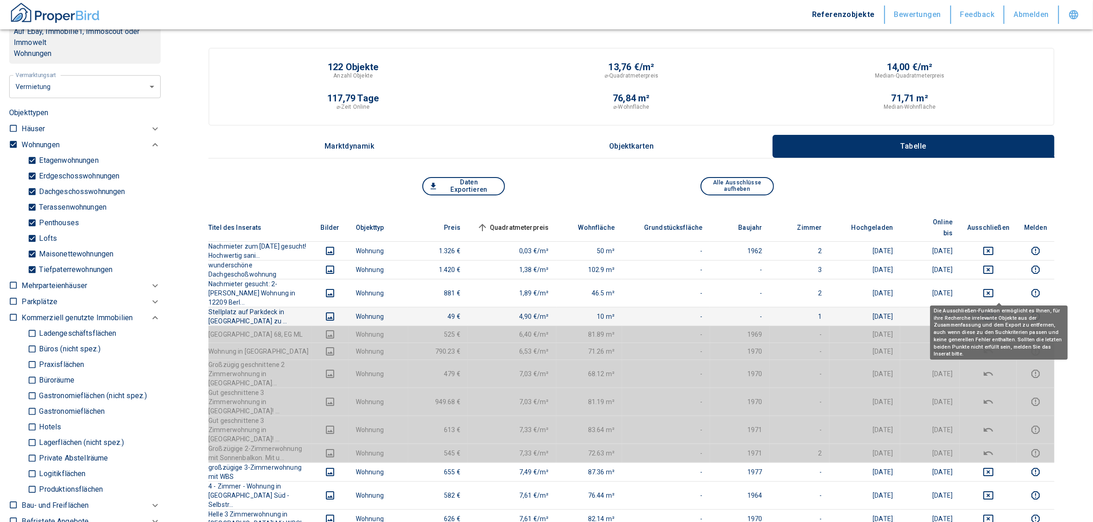
click at [993, 313] on icon "deselect this listing" at bounding box center [988, 317] width 10 height 8
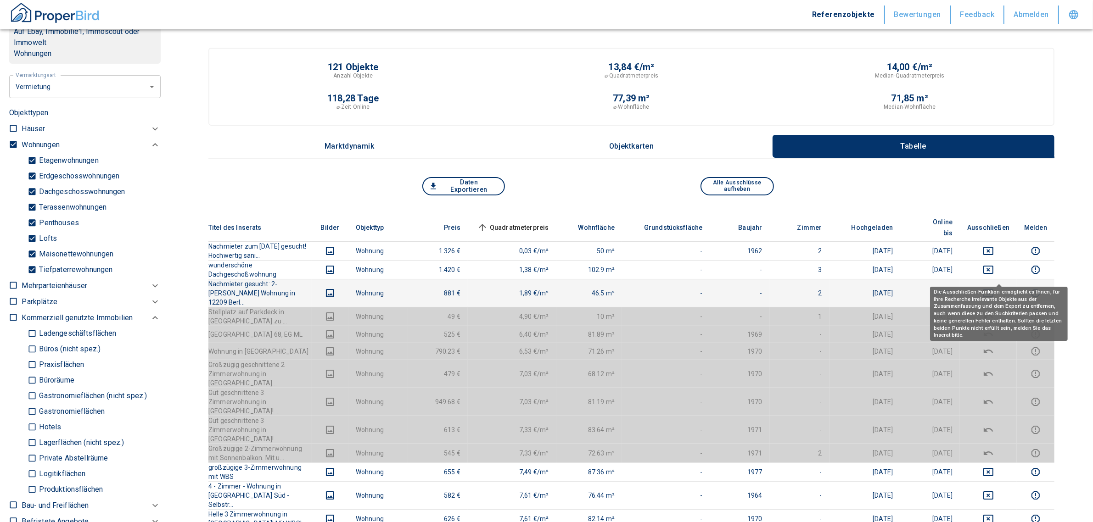
click at [994, 288] on icon "deselect this listing" at bounding box center [988, 293] width 11 height 11
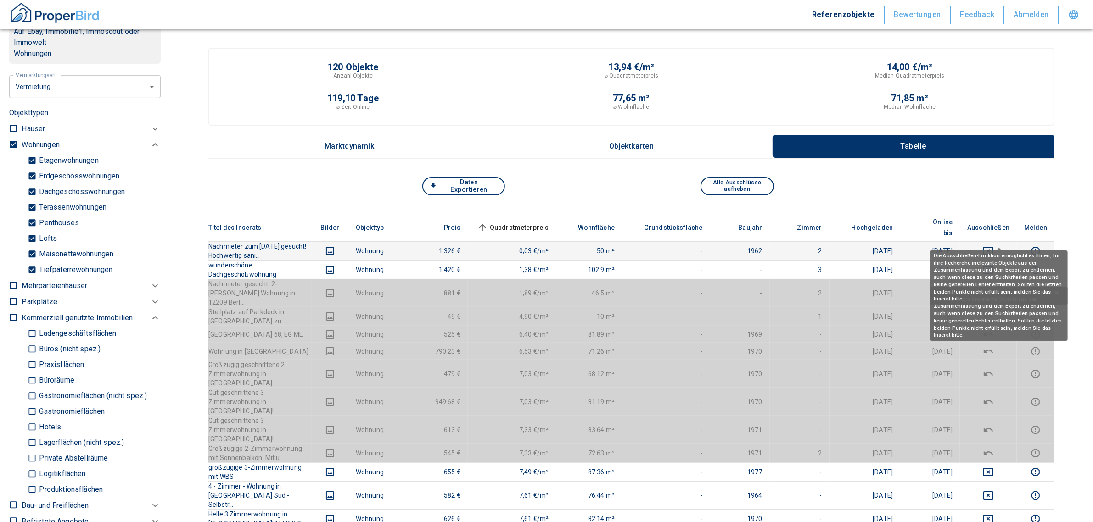
click at [998, 244] on div "Die Ausschließen-Funktion ermöglicht es Ihnen, für ihre Recherche irrelevante O…" at bounding box center [999, 274] width 138 height 61
click at [994, 246] on icon "deselect this listing" at bounding box center [988, 251] width 11 height 11
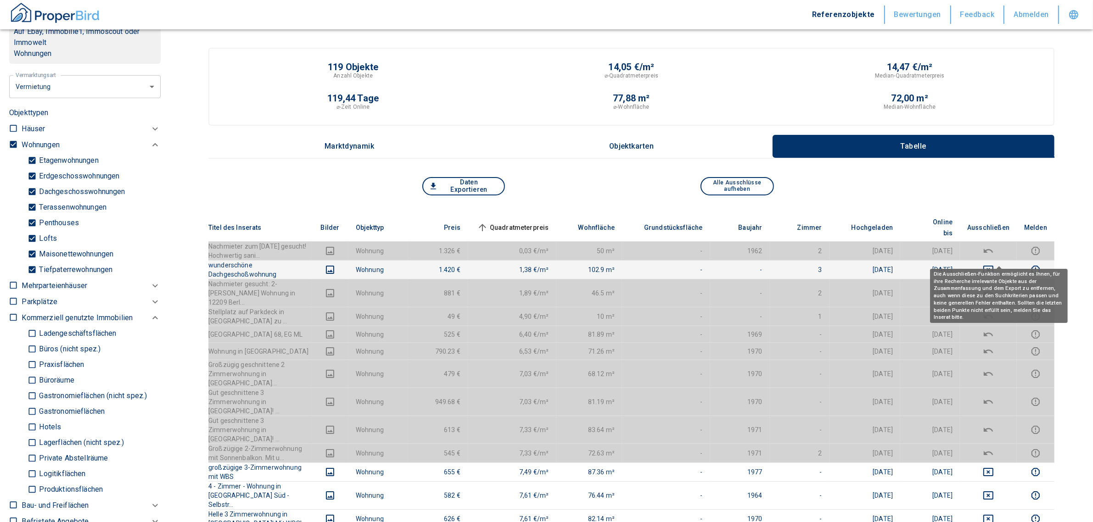
click at [994, 264] on icon "deselect this listing" at bounding box center [988, 269] width 11 height 11
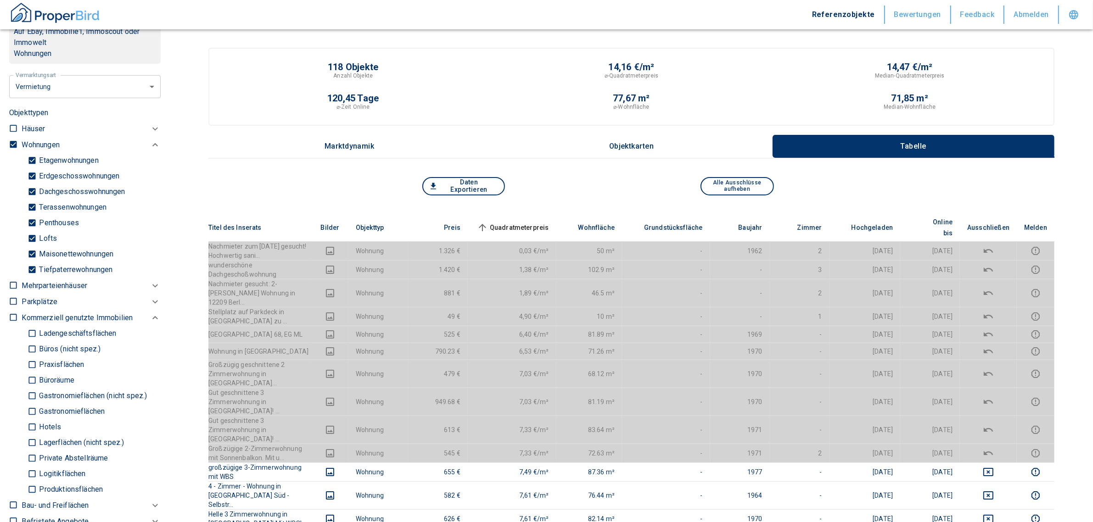
click at [537, 222] on span "Quadratmeterpreis sorted ascending" at bounding box center [512, 227] width 74 height 11
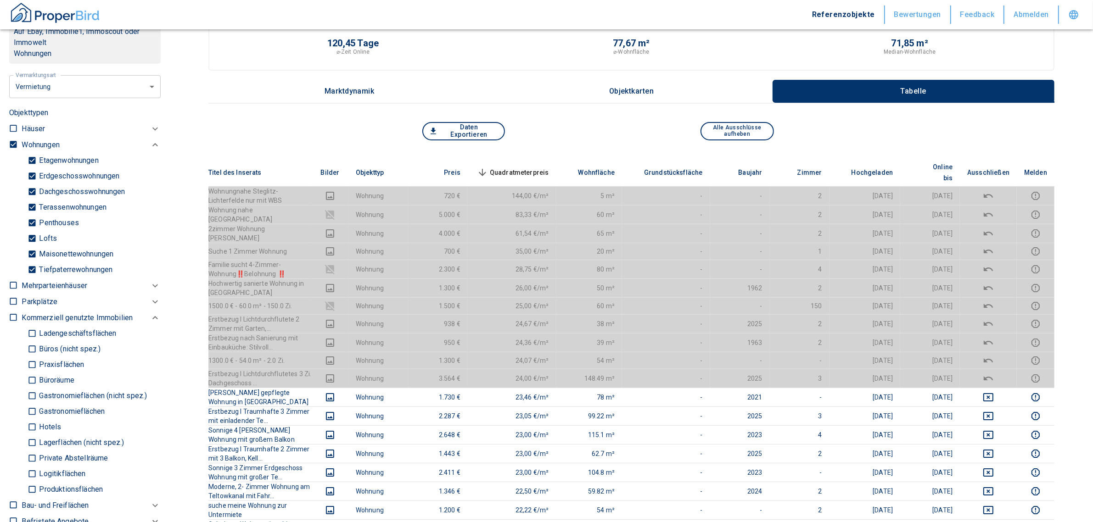
scroll to position [0, 0]
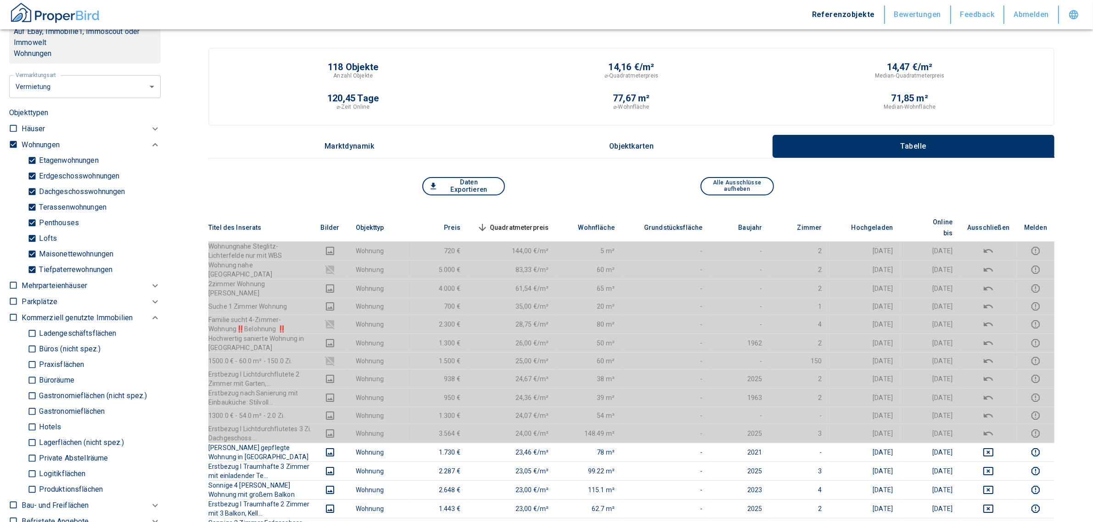
click at [556, 214] on th "Quadratmeterpreis sorted descending" at bounding box center [512, 228] width 89 height 28
click at [549, 222] on span "Quadratmeterpreis sorted descending" at bounding box center [512, 227] width 74 height 11
